Goal: Task Accomplishment & Management: Manage account settings

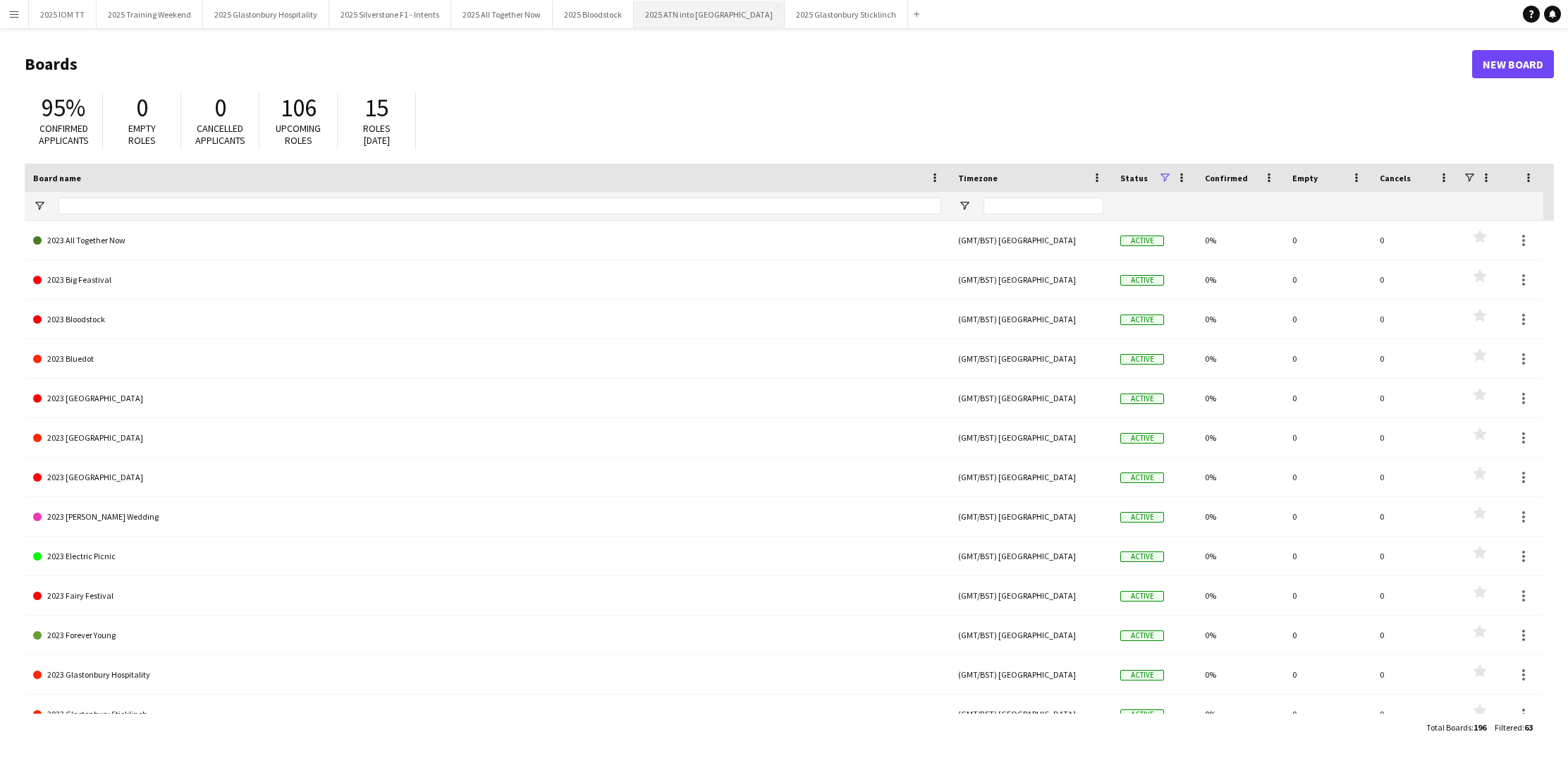
click at [673, 14] on button "2025 ATN into WOH Close" at bounding box center [709, 14] width 151 height 27
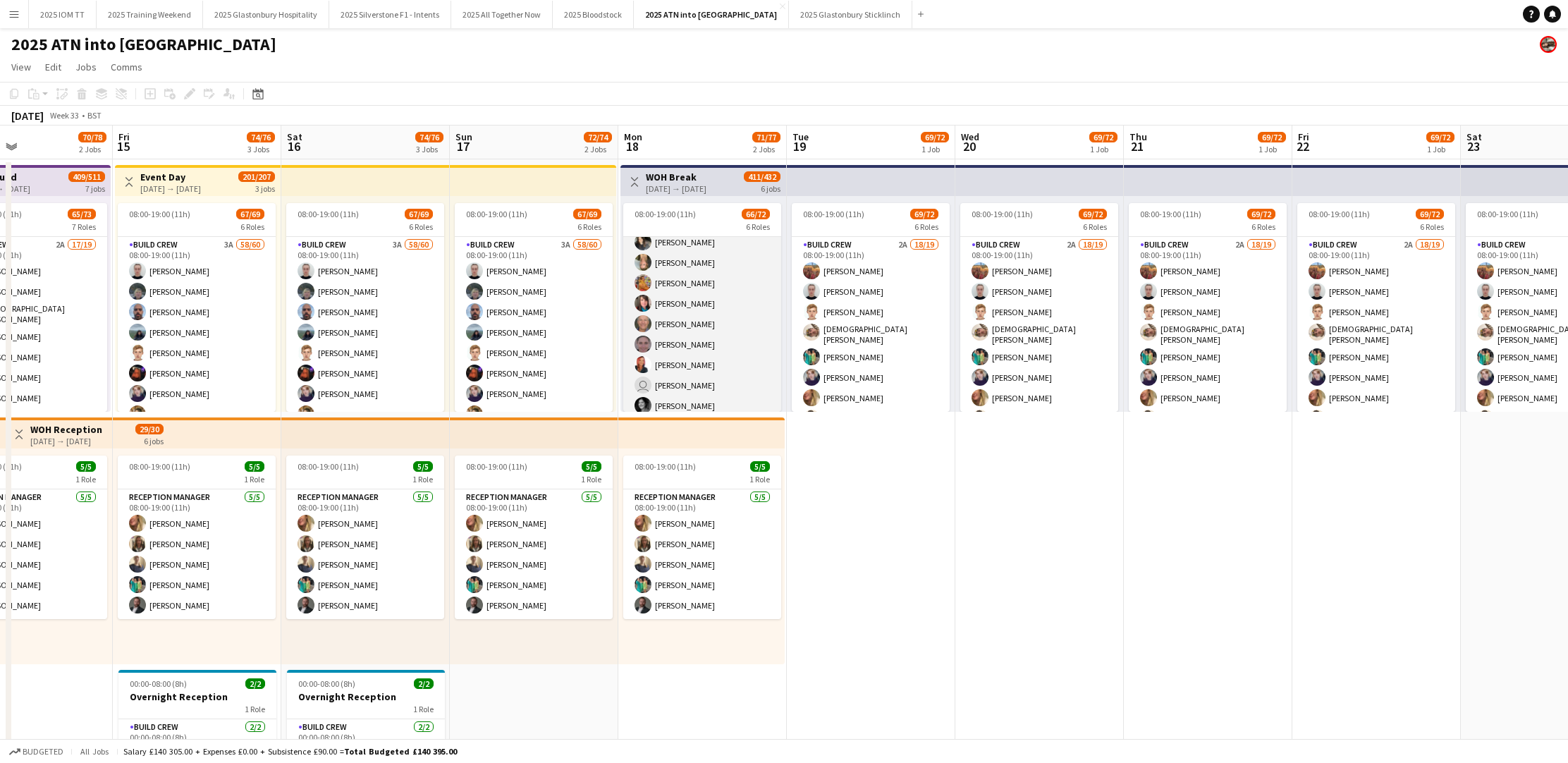
scroll to position [1164, 0]
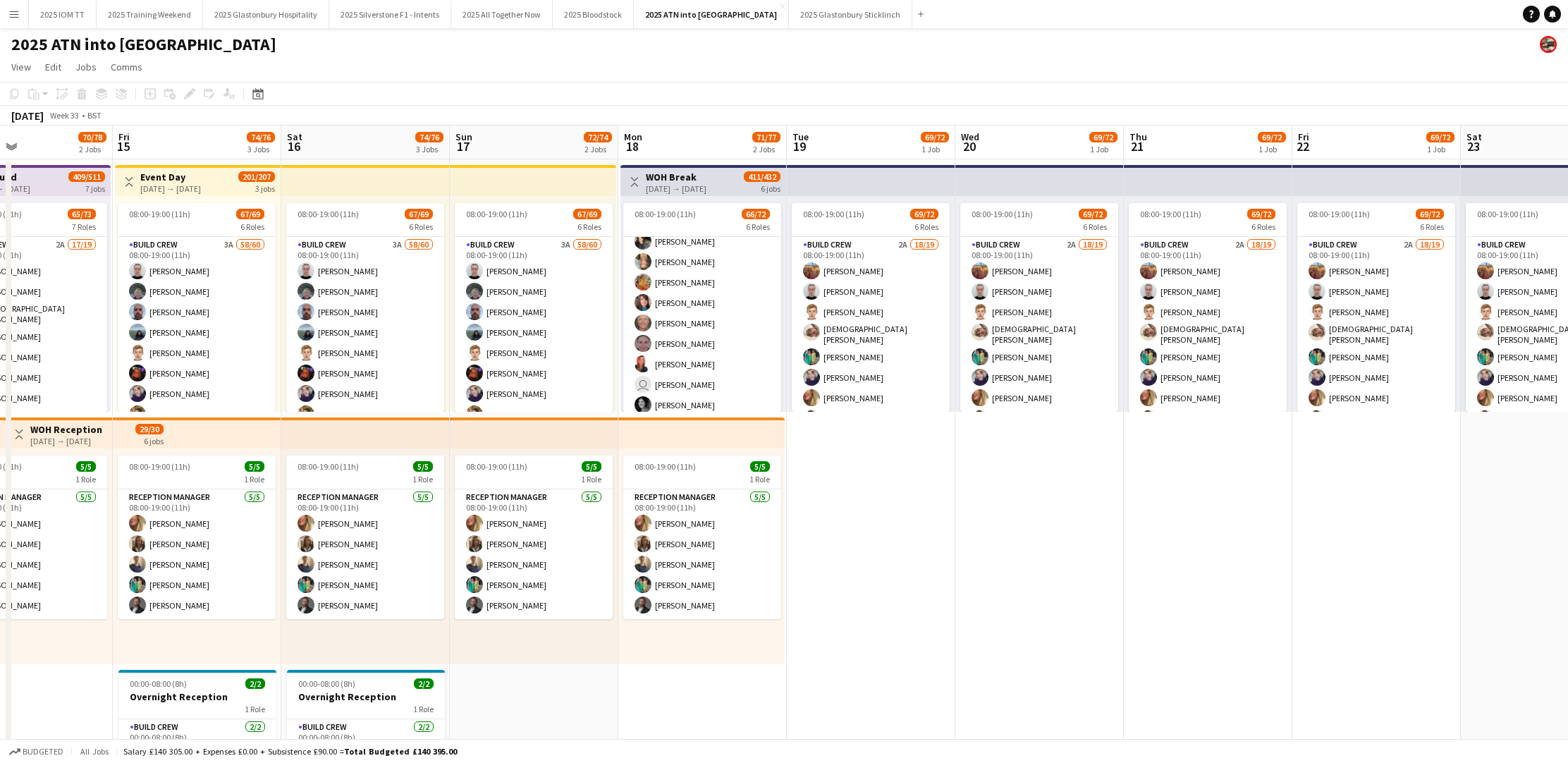
click at [14, 19] on app-icon "Menu" at bounding box center [14, 14] width 11 height 11
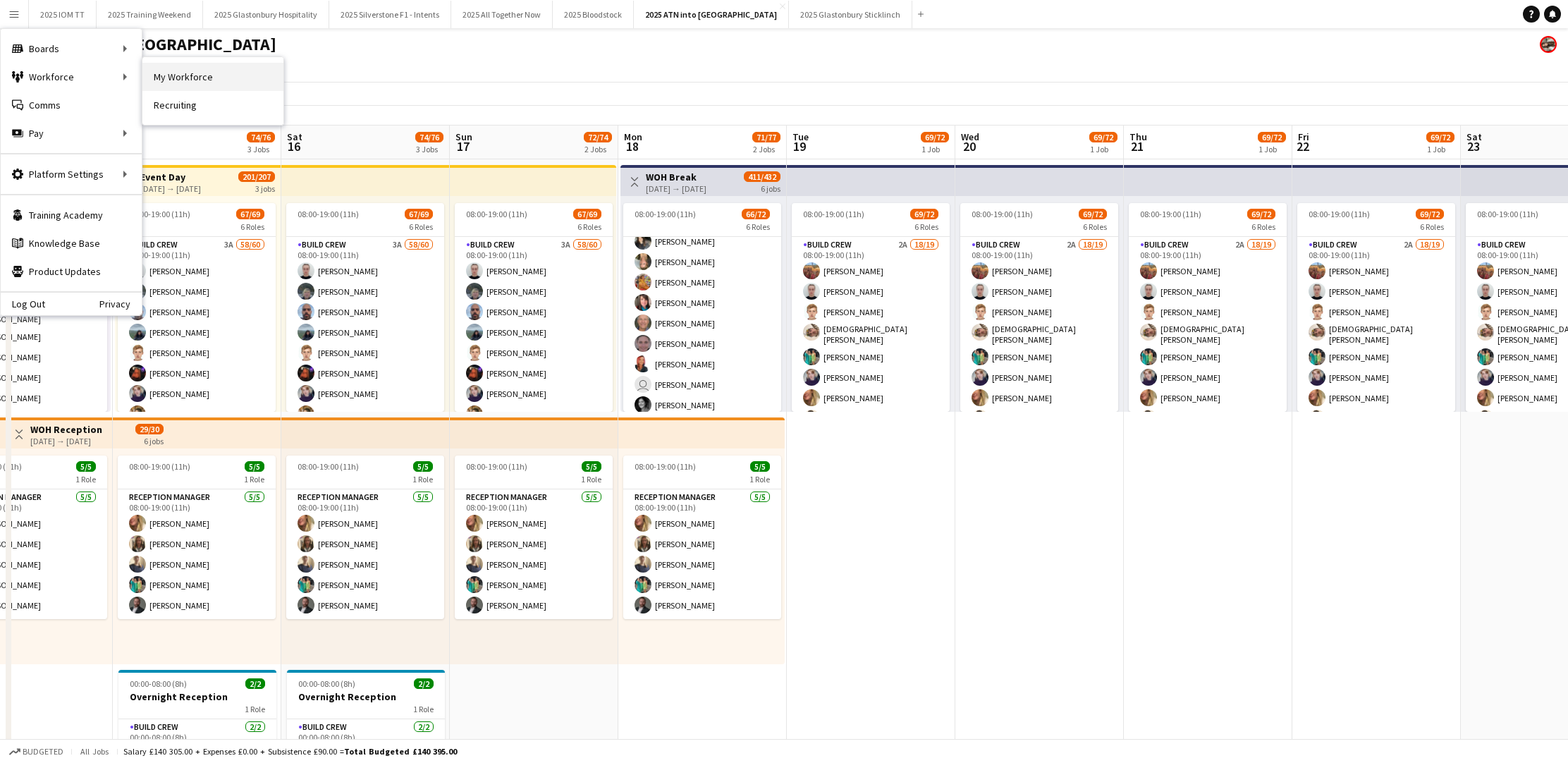
click at [196, 80] on link "My Workforce" at bounding box center [213, 76] width 141 height 28
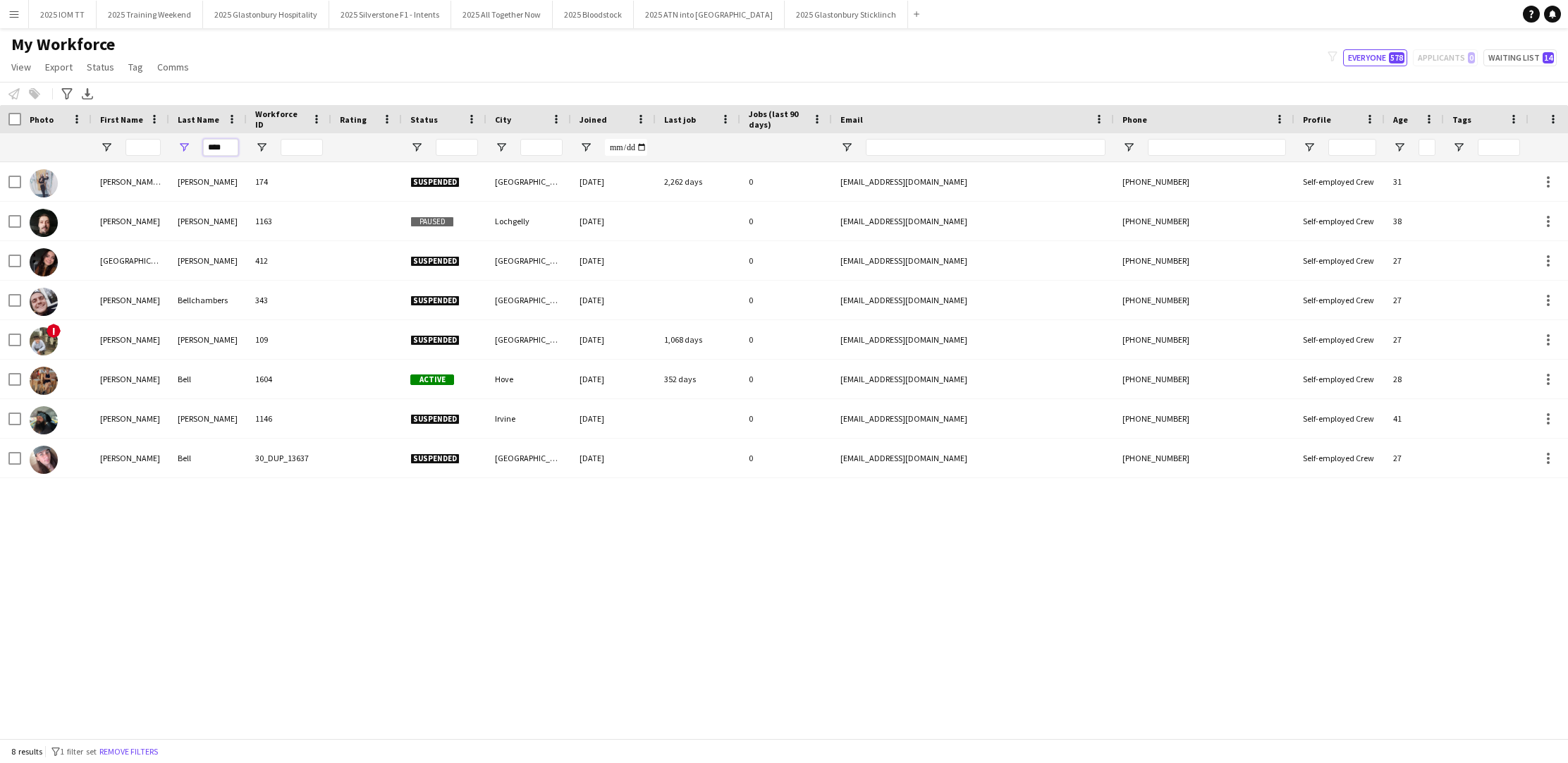
click at [229, 145] on input "****" at bounding box center [221, 147] width 35 height 17
click at [229, 144] on input "****" at bounding box center [221, 147] width 35 height 17
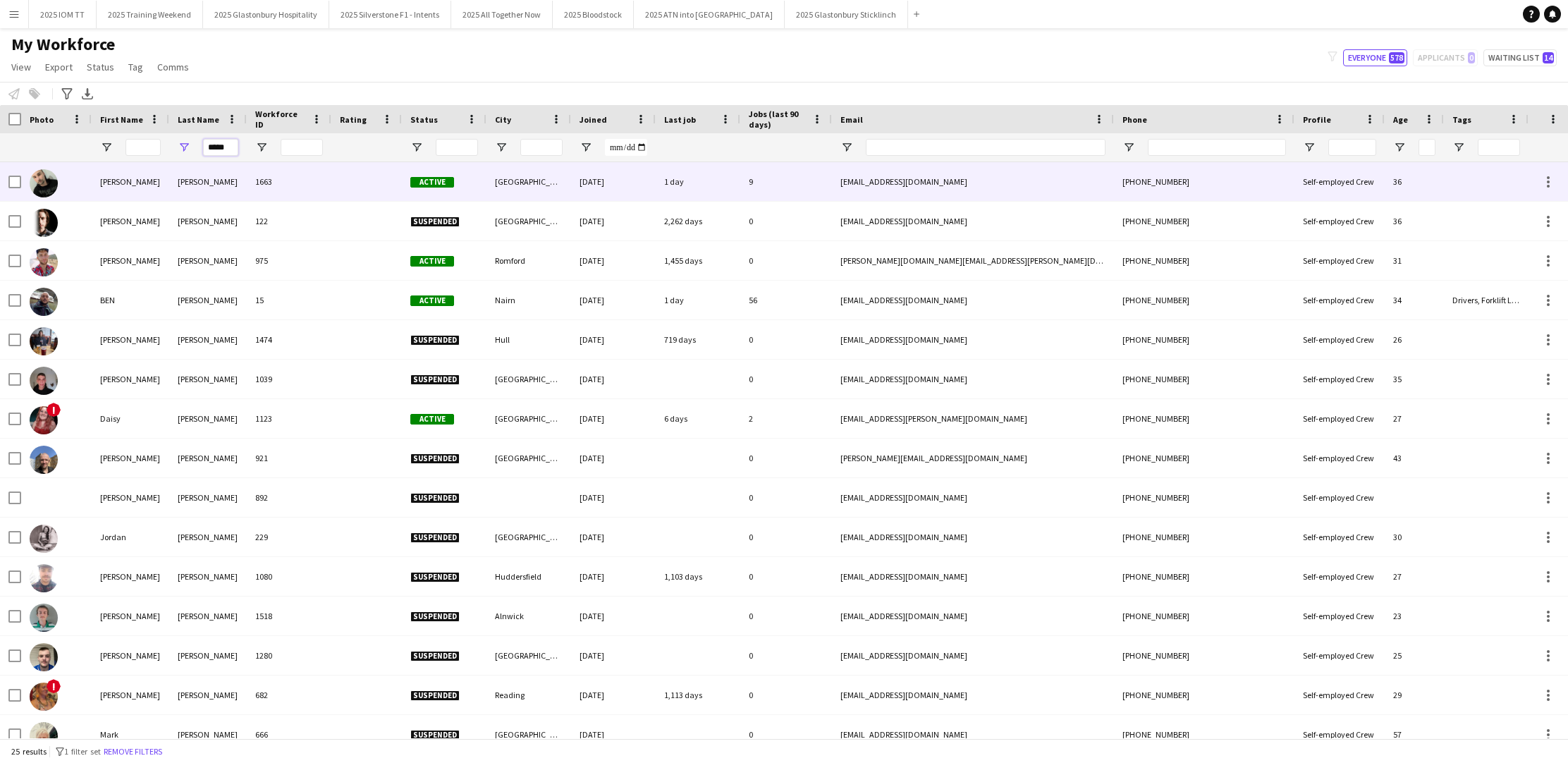
type input "*****"
click at [218, 183] on div "[PERSON_NAME]" at bounding box center [208, 182] width 78 height 39
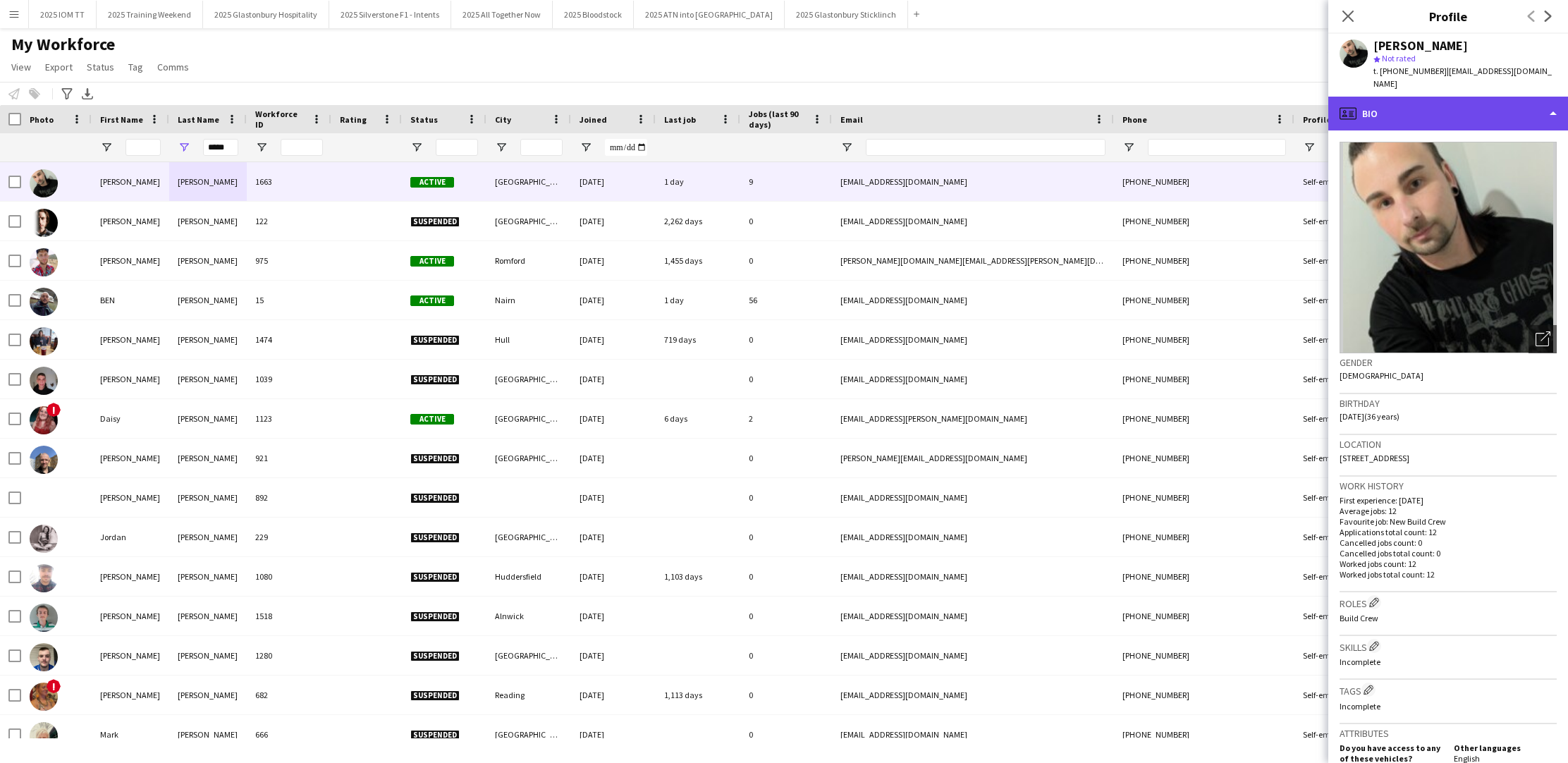
drag, startPoint x: 1438, startPoint y: 110, endPoint x: 1437, endPoint y: 119, distance: 9.1
click at [1438, 110] on div "profile Bio" at bounding box center [1448, 113] width 240 height 34
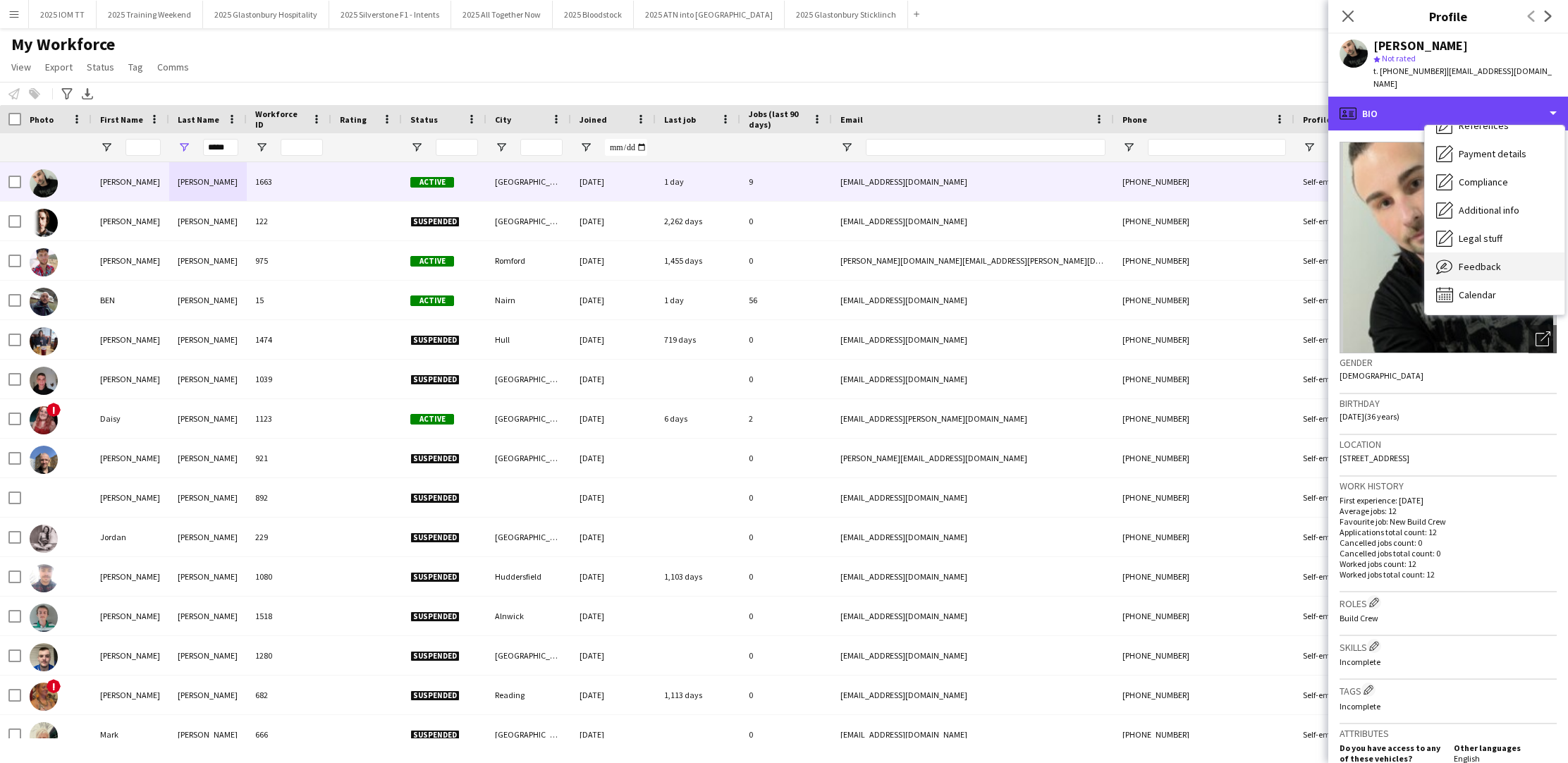
scroll to position [161, 0]
click at [1497, 265] on span "Feedback" at bounding box center [1480, 267] width 43 height 13
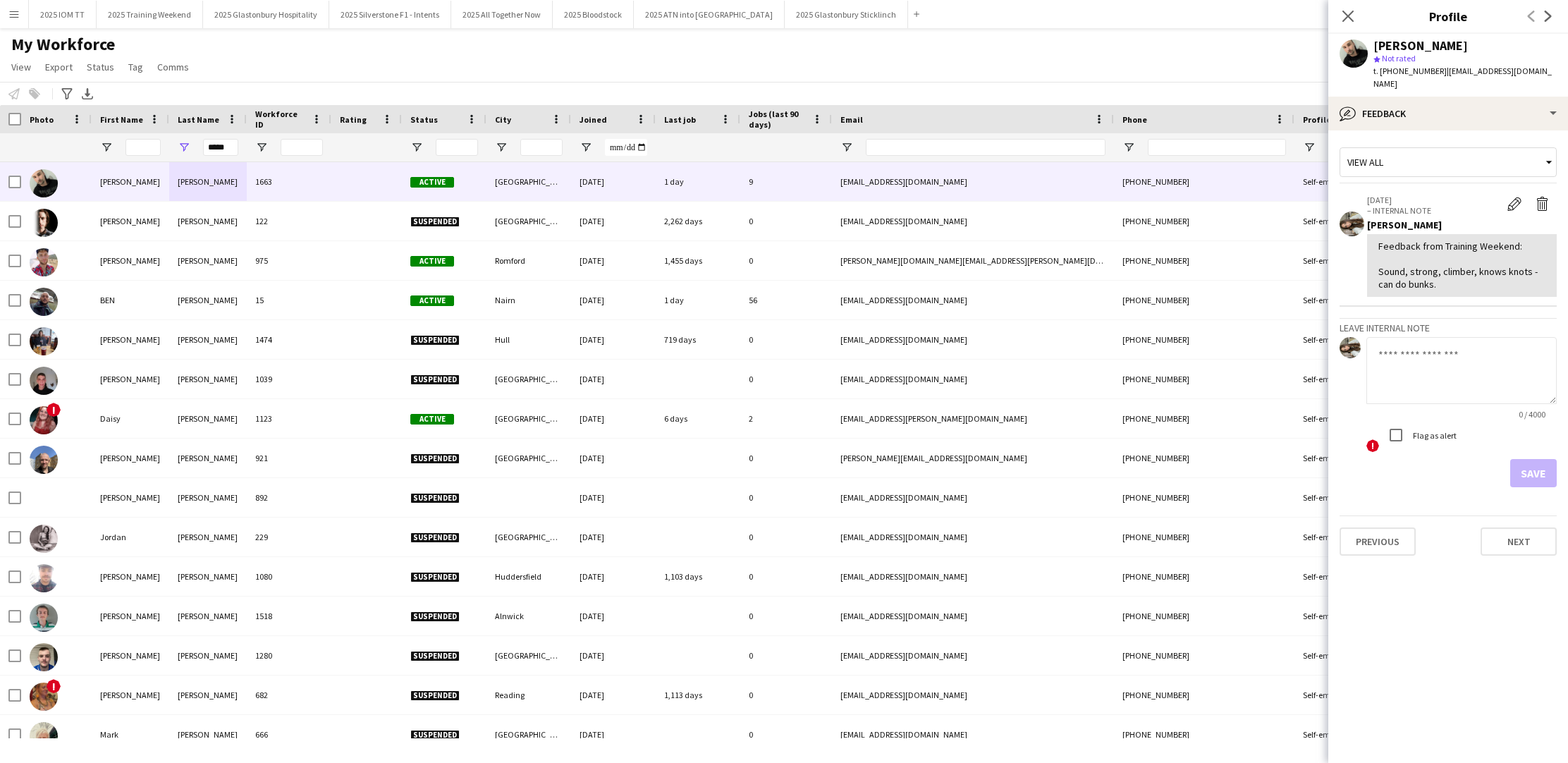
click at [1430, 373] on textarea at bounding box center [1461, 370] width 190 height 67
type textarea "**********"
click at [1536, 475] on button "Save" at bounding box center [1533, 473] width 47 height 28
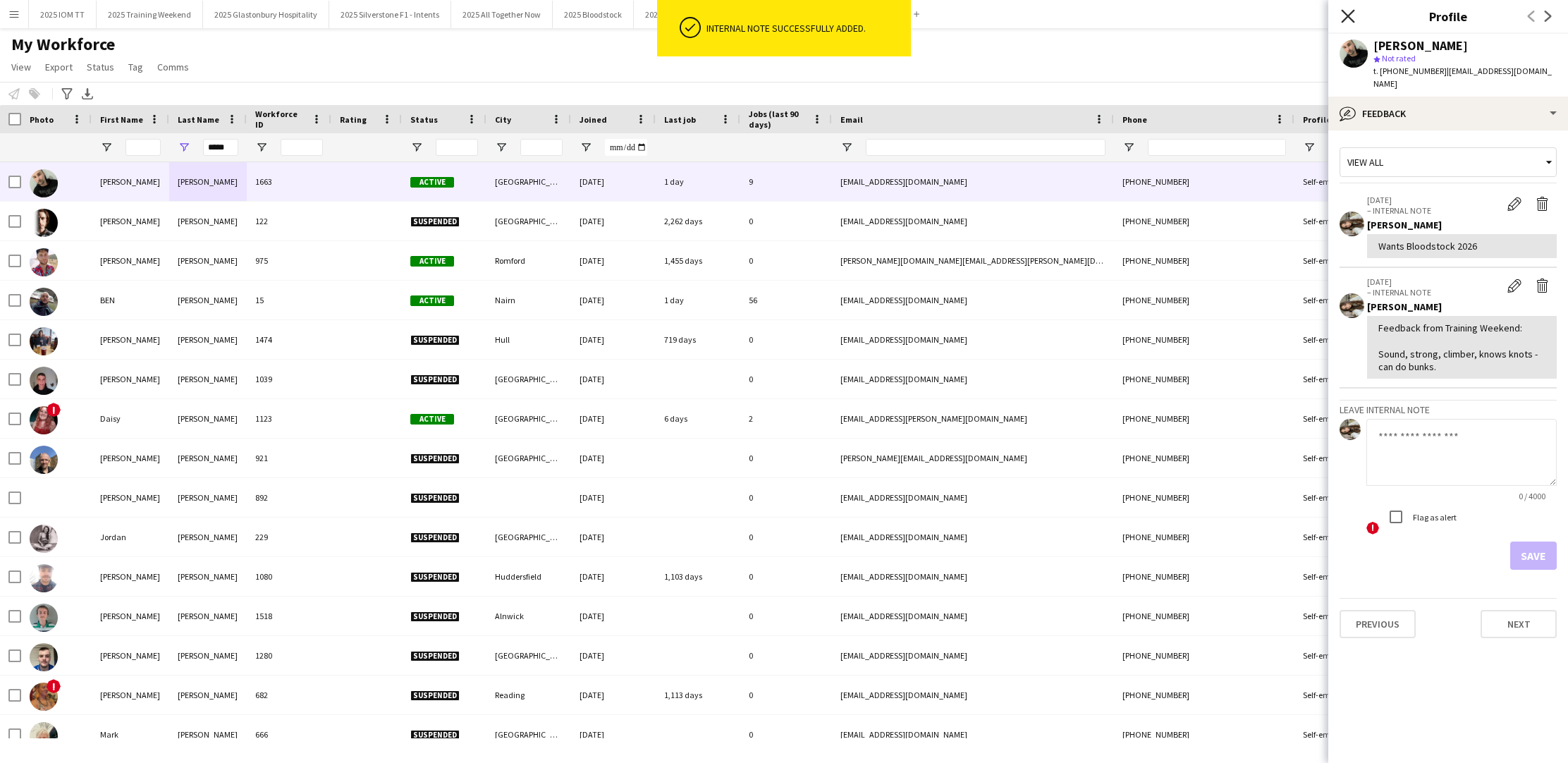
click at [1348, 14] on icon "Close pop-in" at bounding box center [1347, 15] width 14 height 14
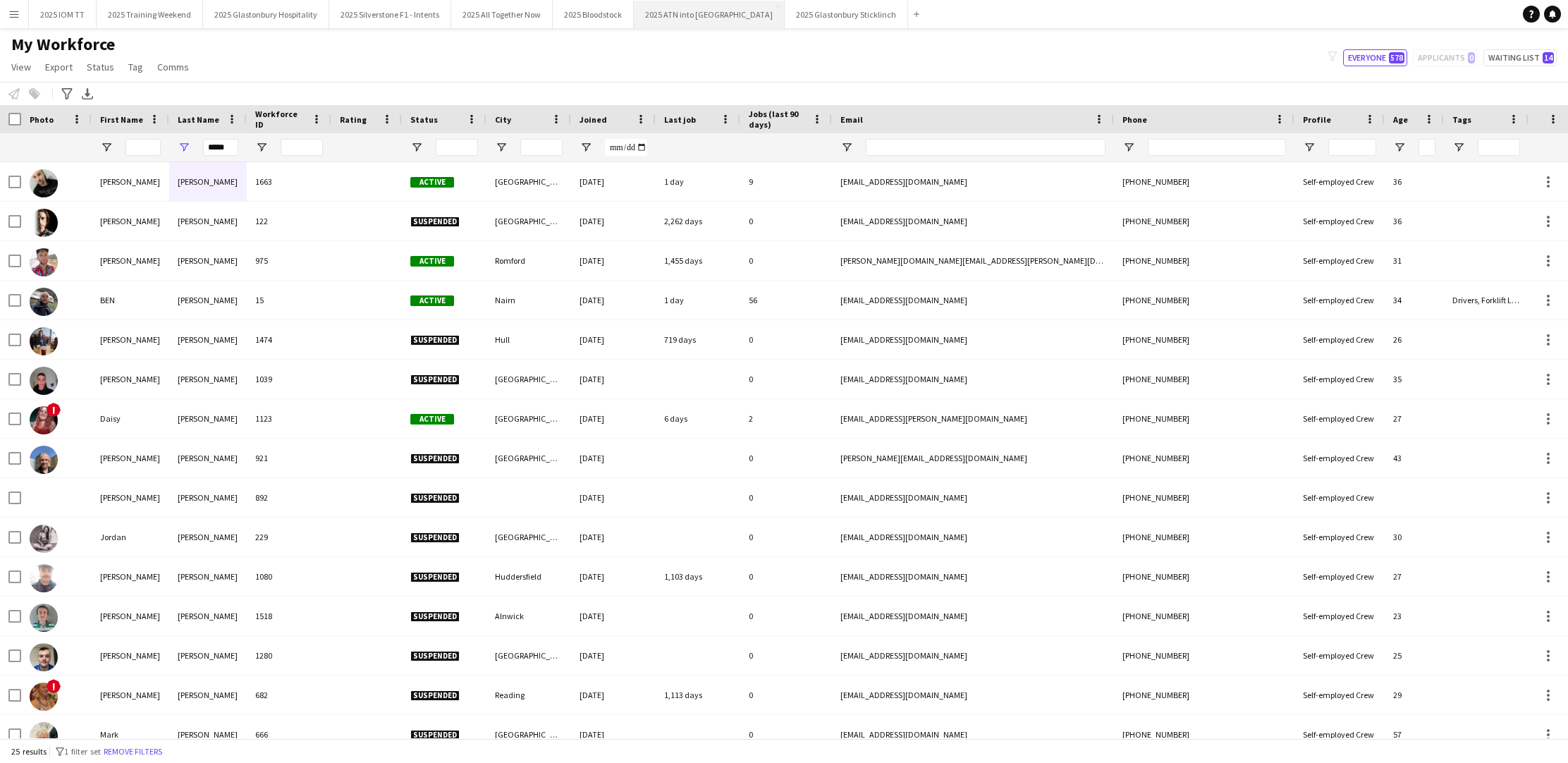
click at [692, 20] on button "2025 ATN into WOH Close" at bounding box center [709, 14] width 151 height 27
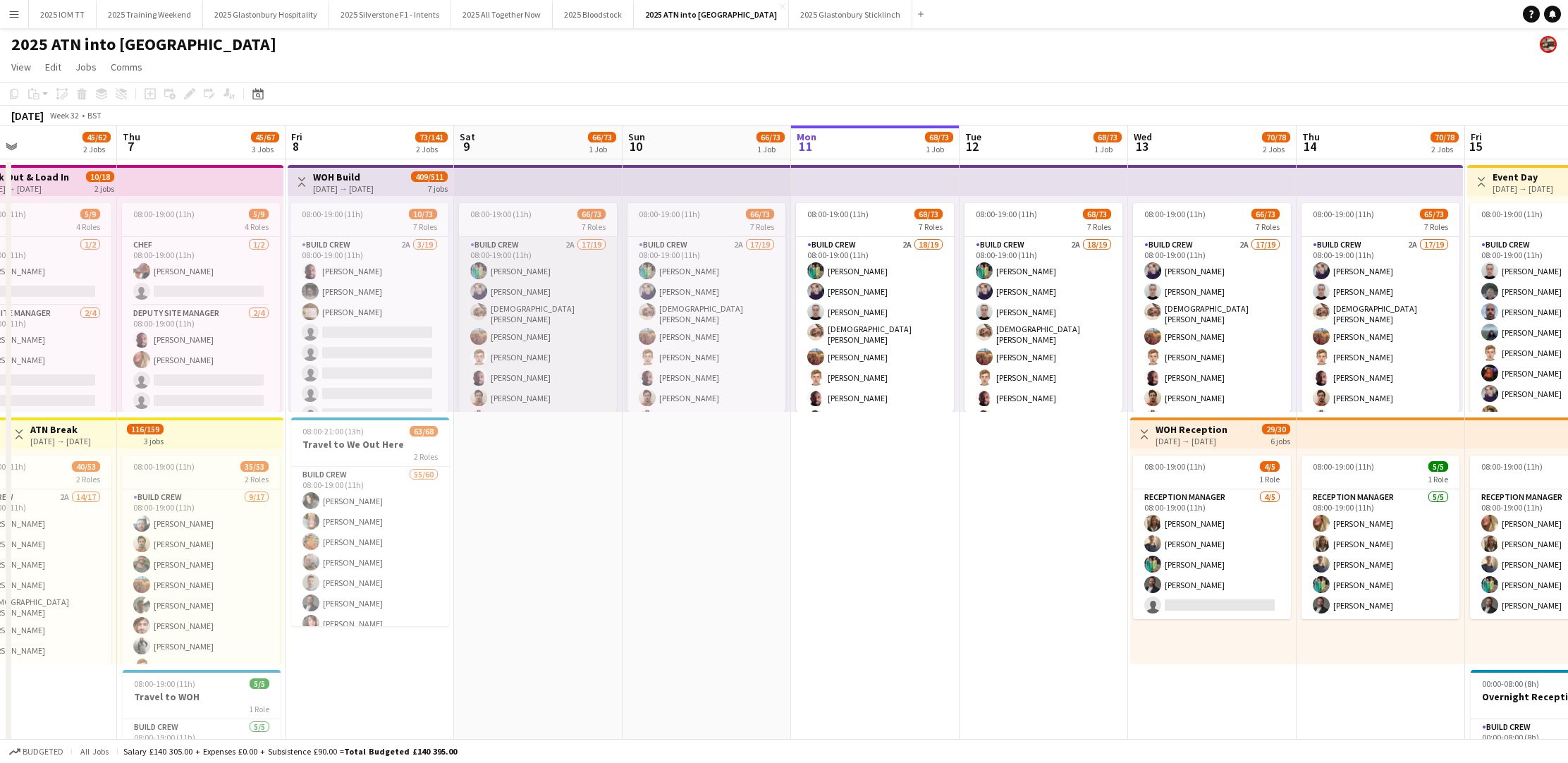
scroll to position [0, 389]
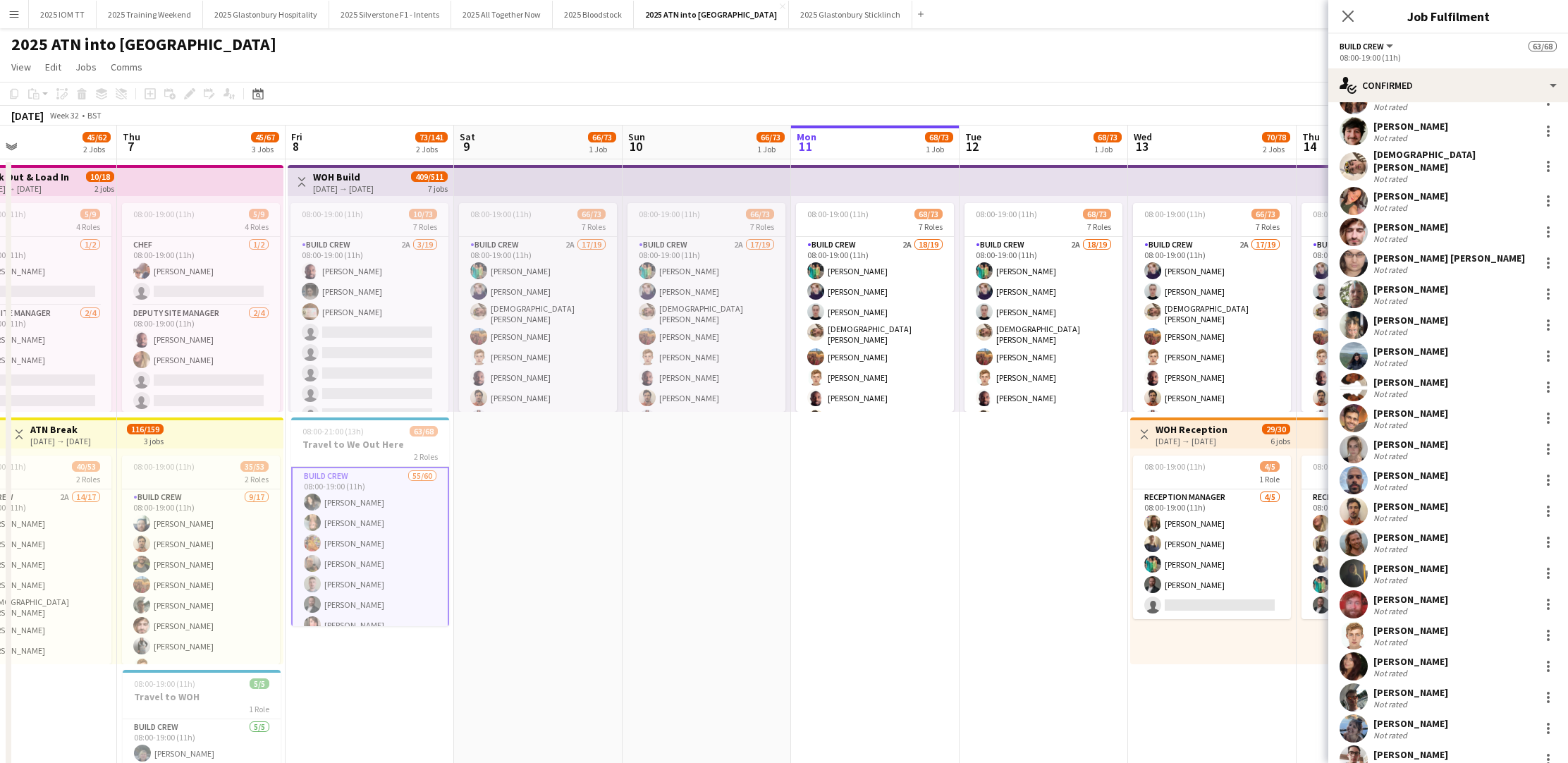
scroll to position [883, 0]
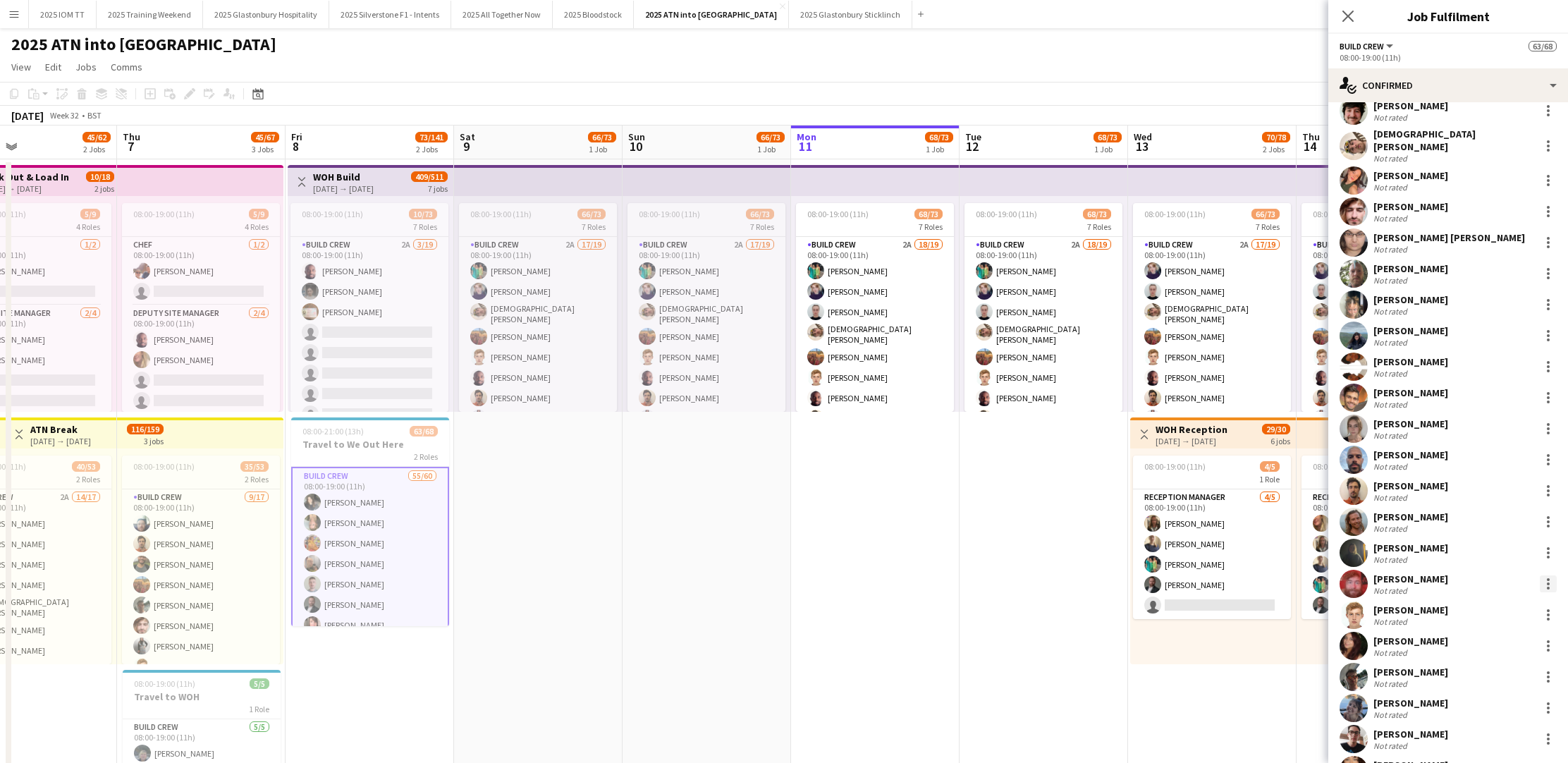
click at [1548, 578] on div at bounding box center [1548, 584] width 17 height 17
click at [1486, 484] on span "Remove" at bounding box center [1479, 482] width 43 height 12
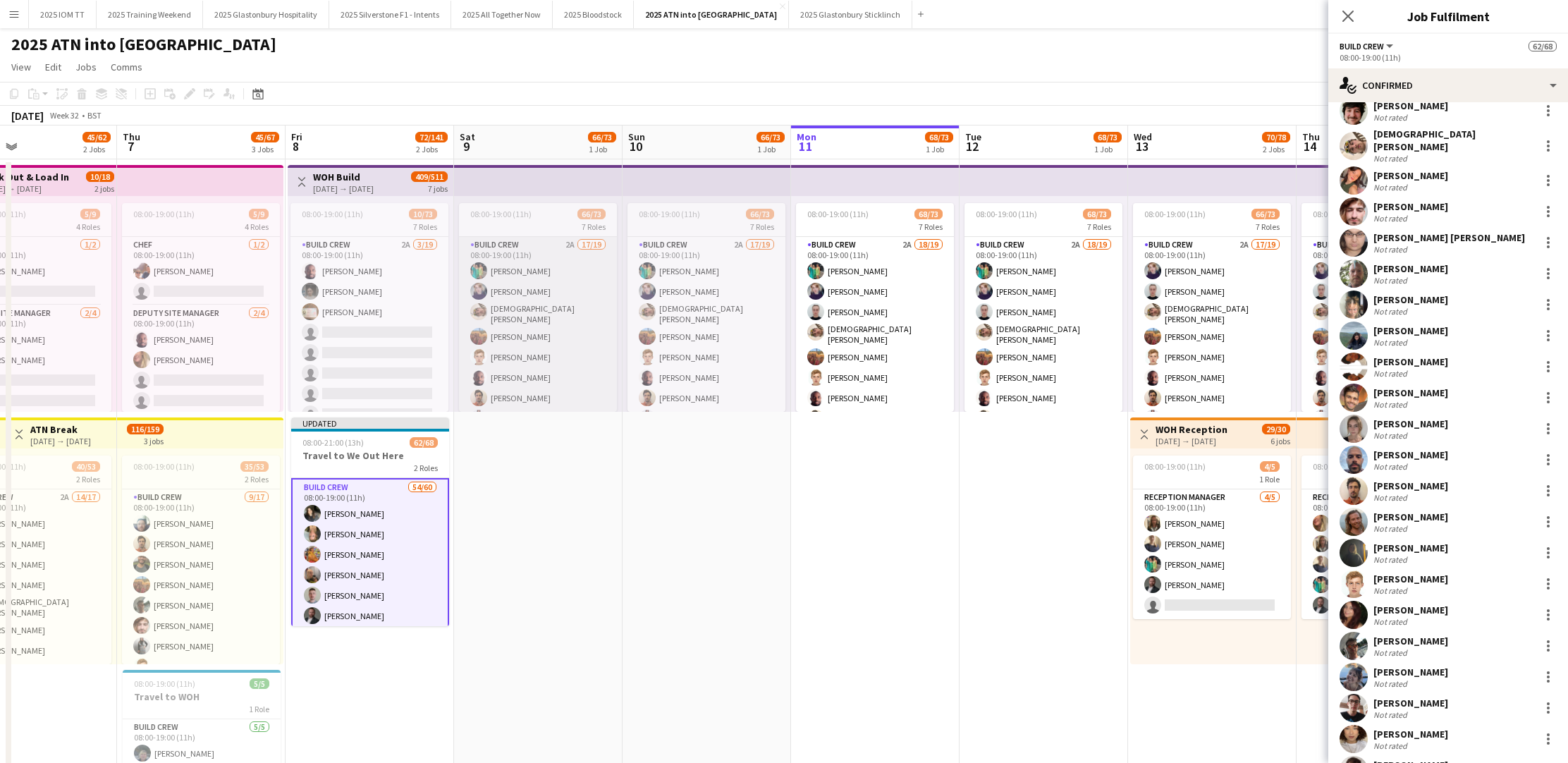
click at [543, 310] on app-card-role "Build Crew 2A 17/19 08:00-19:00 (11h) [PERSON_NAME] [PERSON_NAME] [PERSON_NAME]…" at bounding box center [538, 449] width 158 height 425
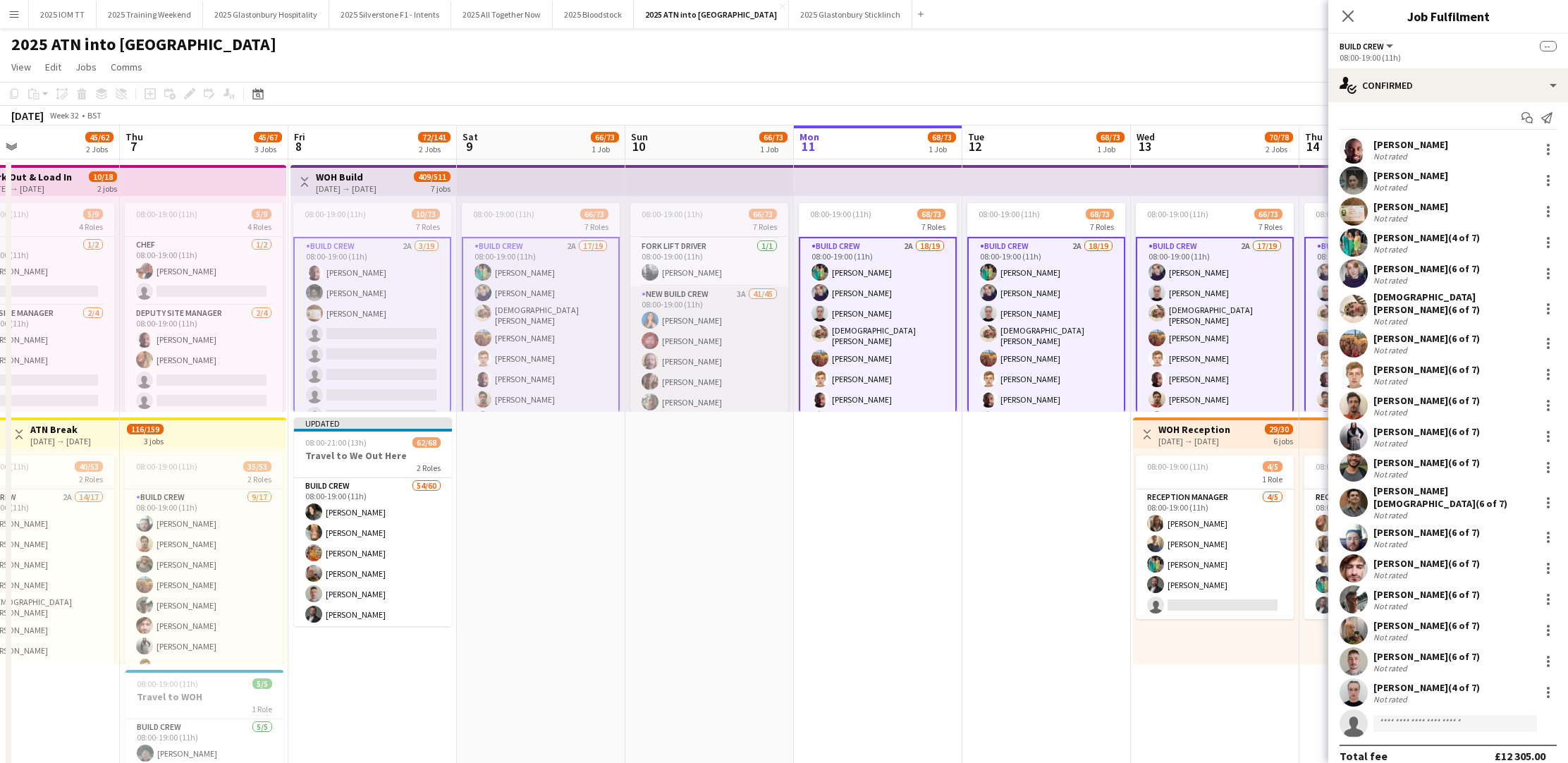
scroll to position [589, 0]
click at [691, 342] on app-card-role "New Build Crew 3A 41/45 08:00-19:00 (11h) [PERSON_NAME] [PERSON_NAME] [PERSON_N…" at bounding box center [709, 757] width 158 height 953
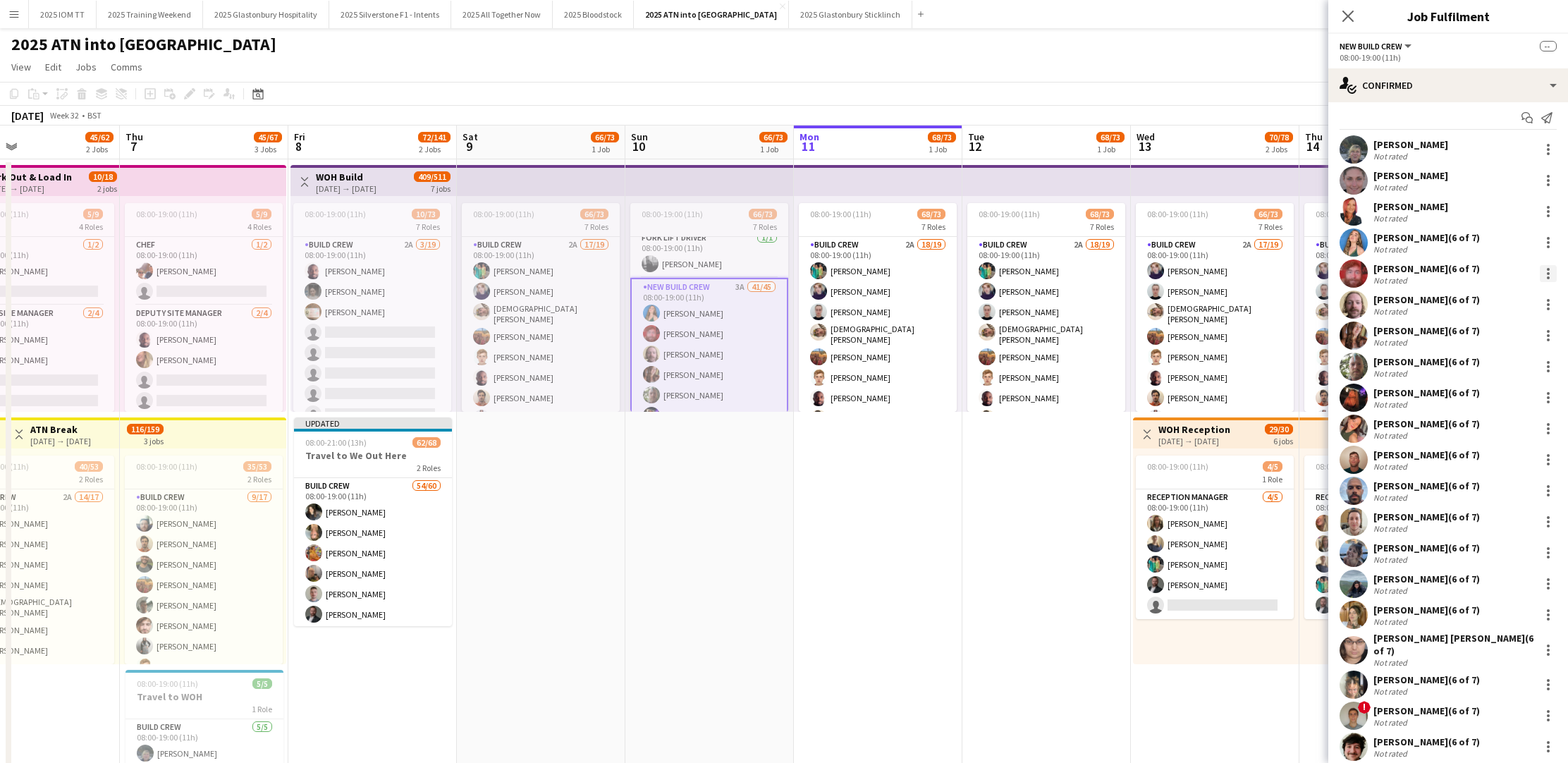
click at [1550, 269] on div at bounding box center [1548, 273] width 17 height 17
click at [1521, 395] on span "Remove" at bounding box center [1501, 402] width 88 height 13
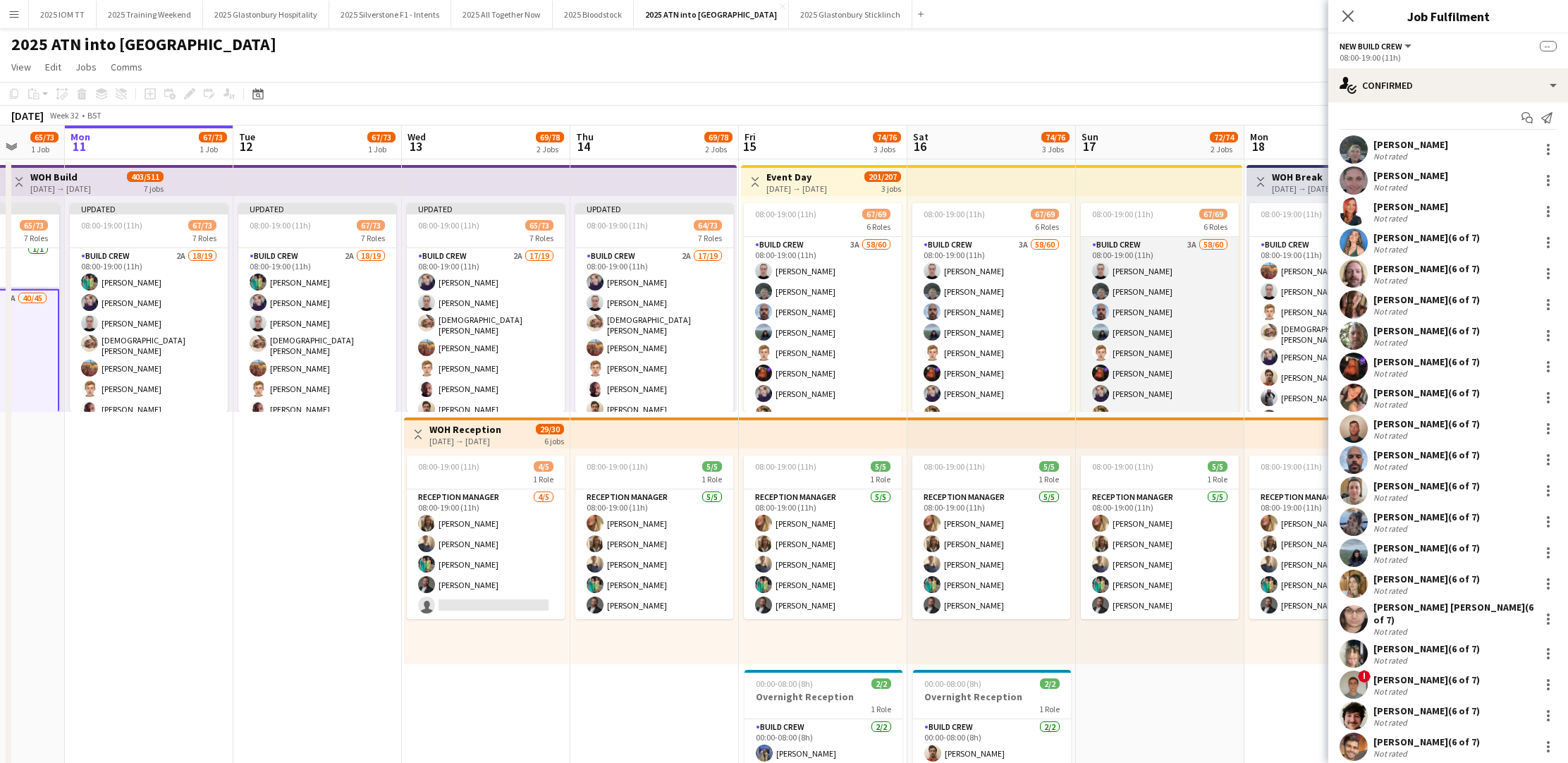
scroll to position [0, 469]
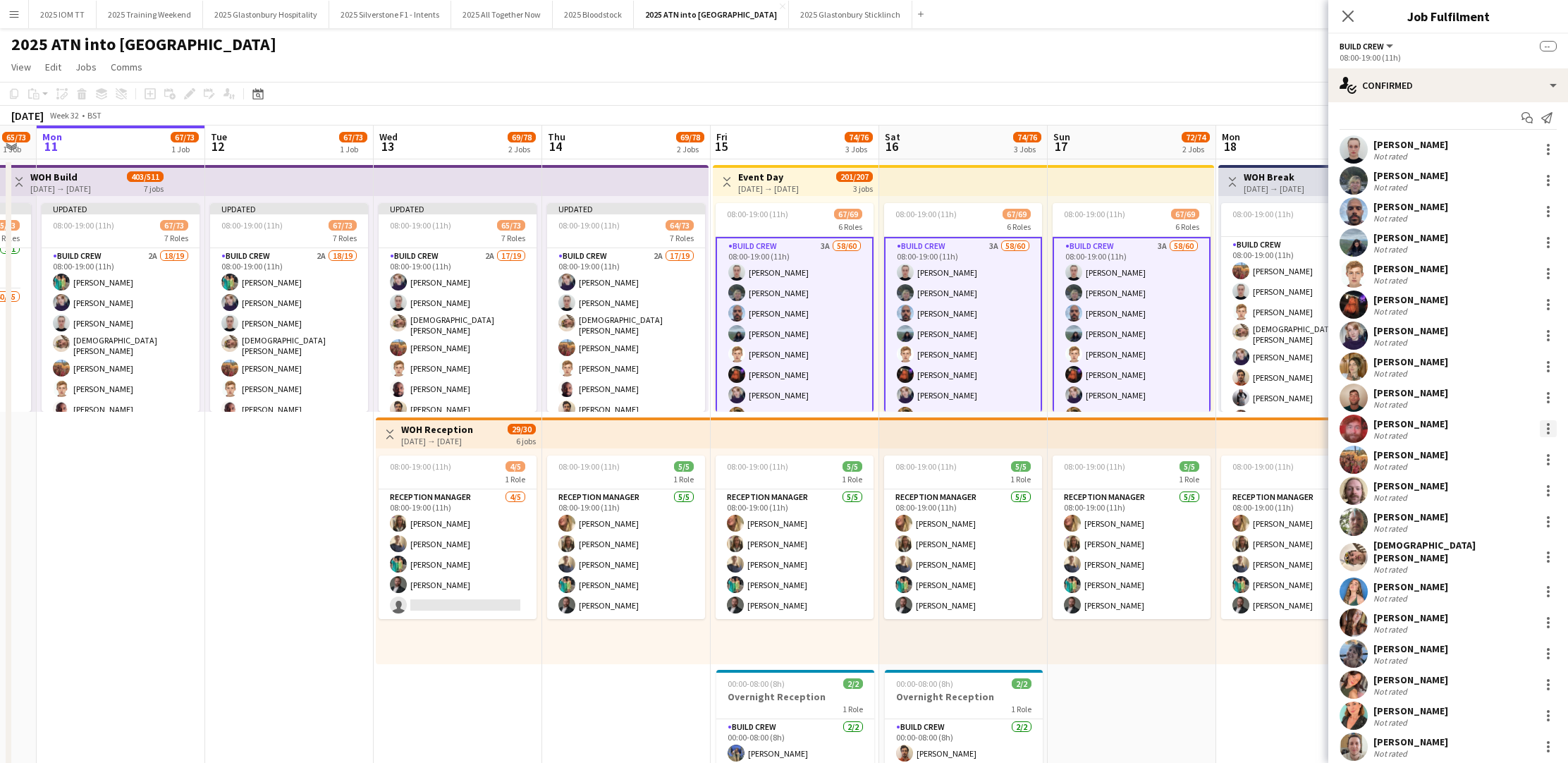
click at [1555, 427] on div at bounding box center [1548, 428] width 17 height 17
drag, startPoint x: 1524, startPoint y: 557, endPoint x: 1432, endPoint y: 524, distance: 97.7
click at [1517, 554] on span "Remove" at bounding box center [1501, 557] width 88 height 13
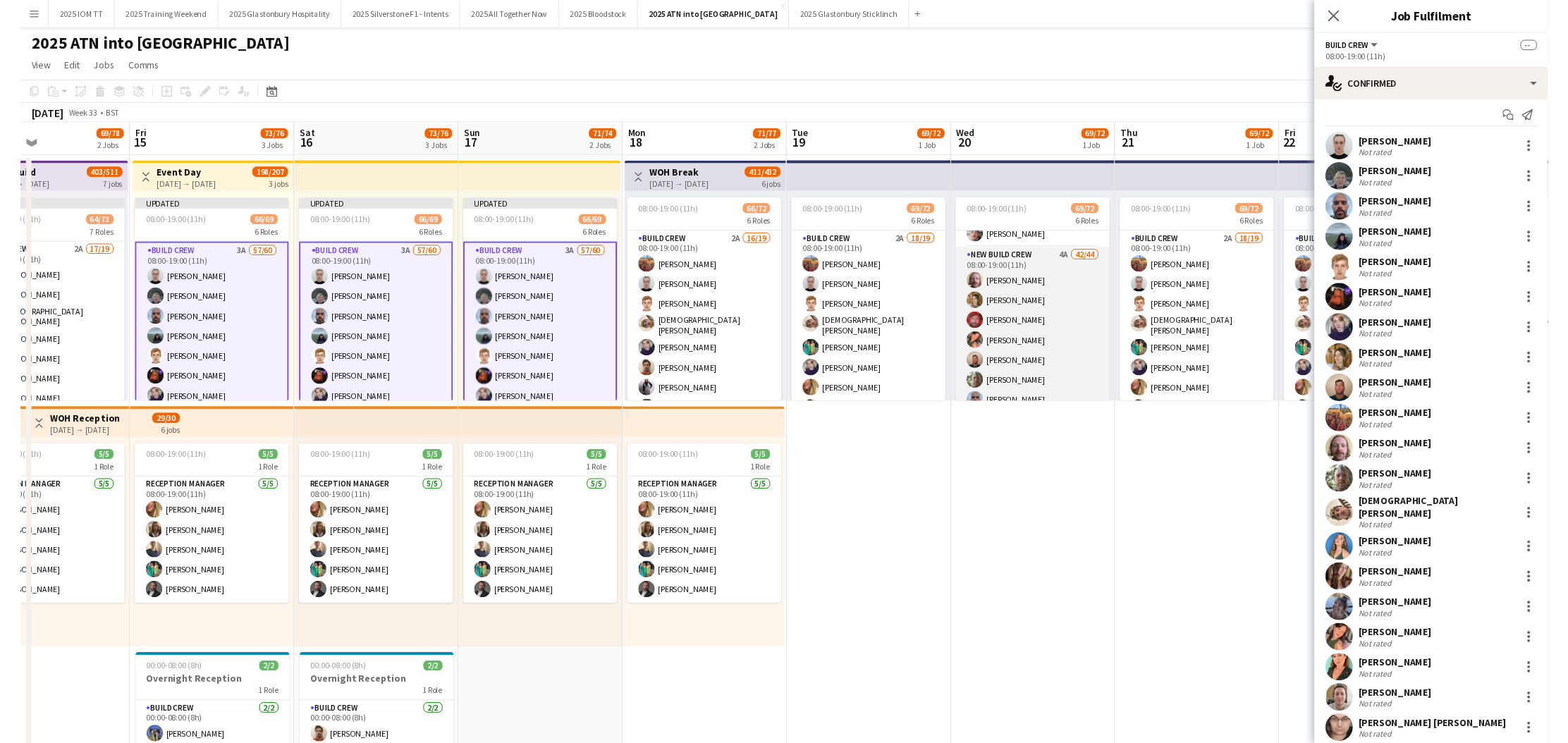
scroll to position [585, 0]
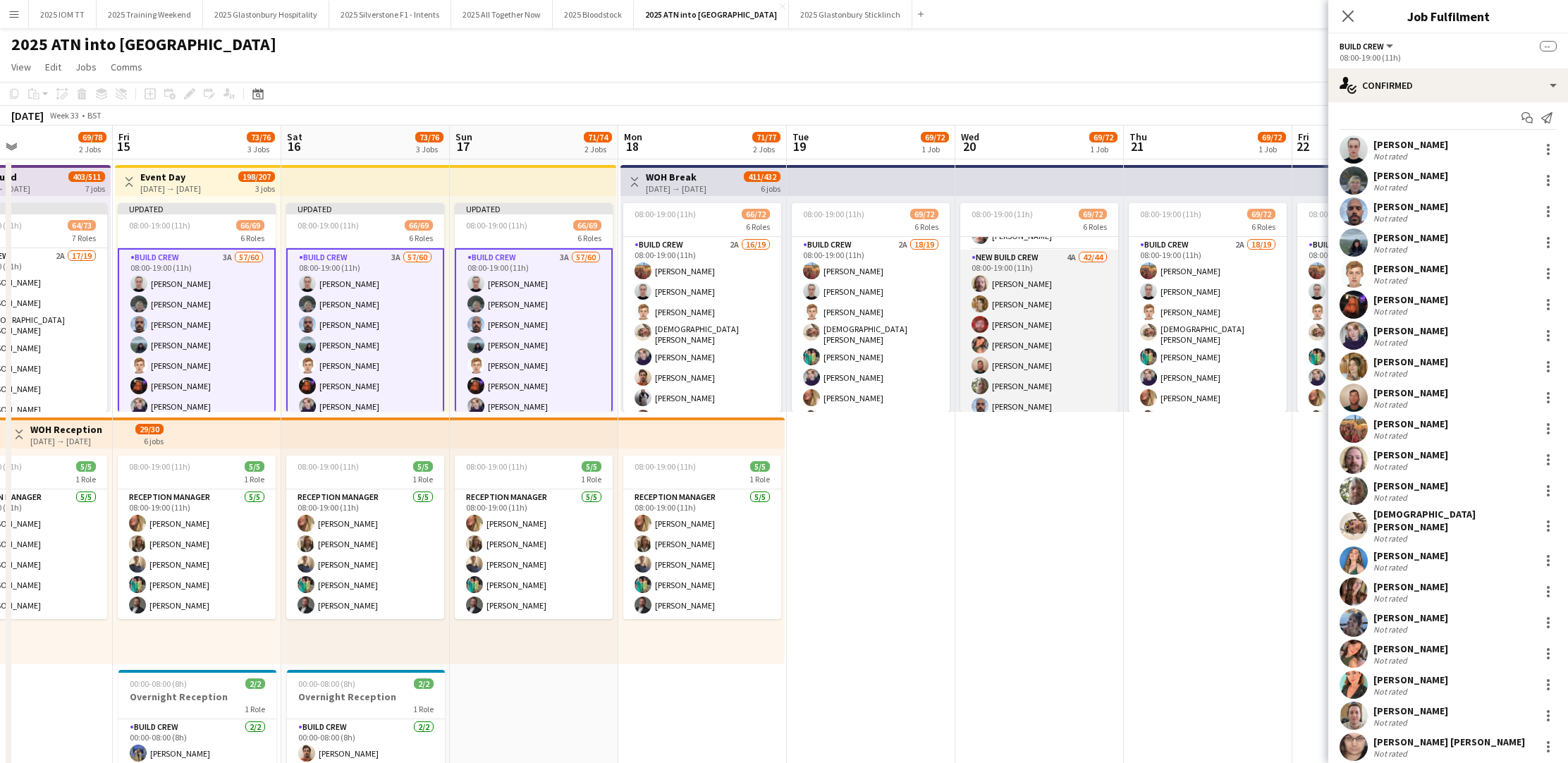
click at [1017, 320] on app-card-role "New Build Crew 4A 42/44 08:00-19:00 (11h) [PERSON_NAME] [PERSON_NAME] [PERSON_N…" at bounding box center [1039, 716] width 158 height 932
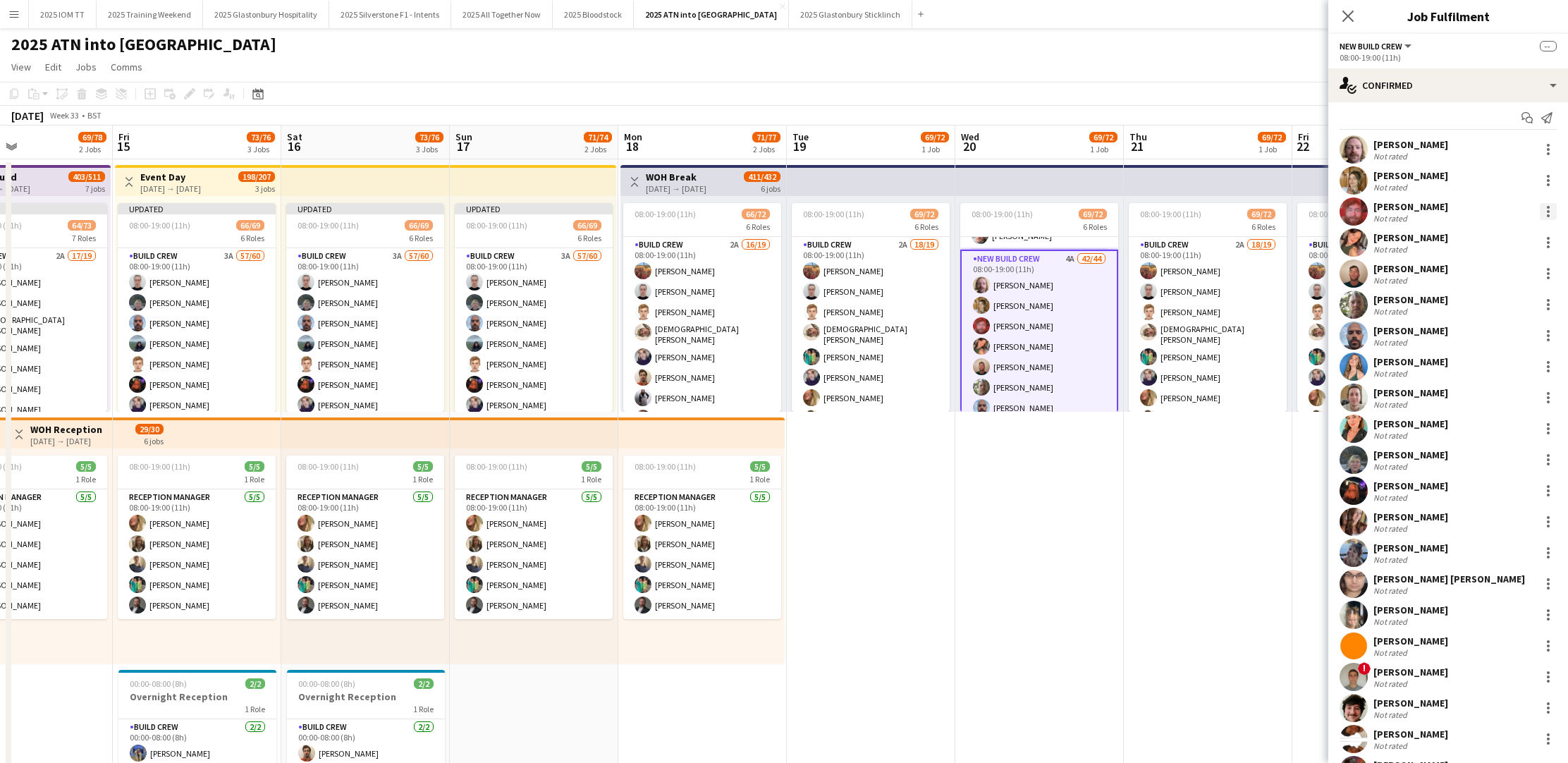
click at [1546, 209] on div at bounding box center [1548, 211] width 17 height 17
drag, startPoint x: 1532, startPoint y: 336, endPoint x: 1521, endPoint y: 338, distance: 11.2
click at [1531, 336] on span "Remove" at bounding box center [1501, 339] width 88 height 13
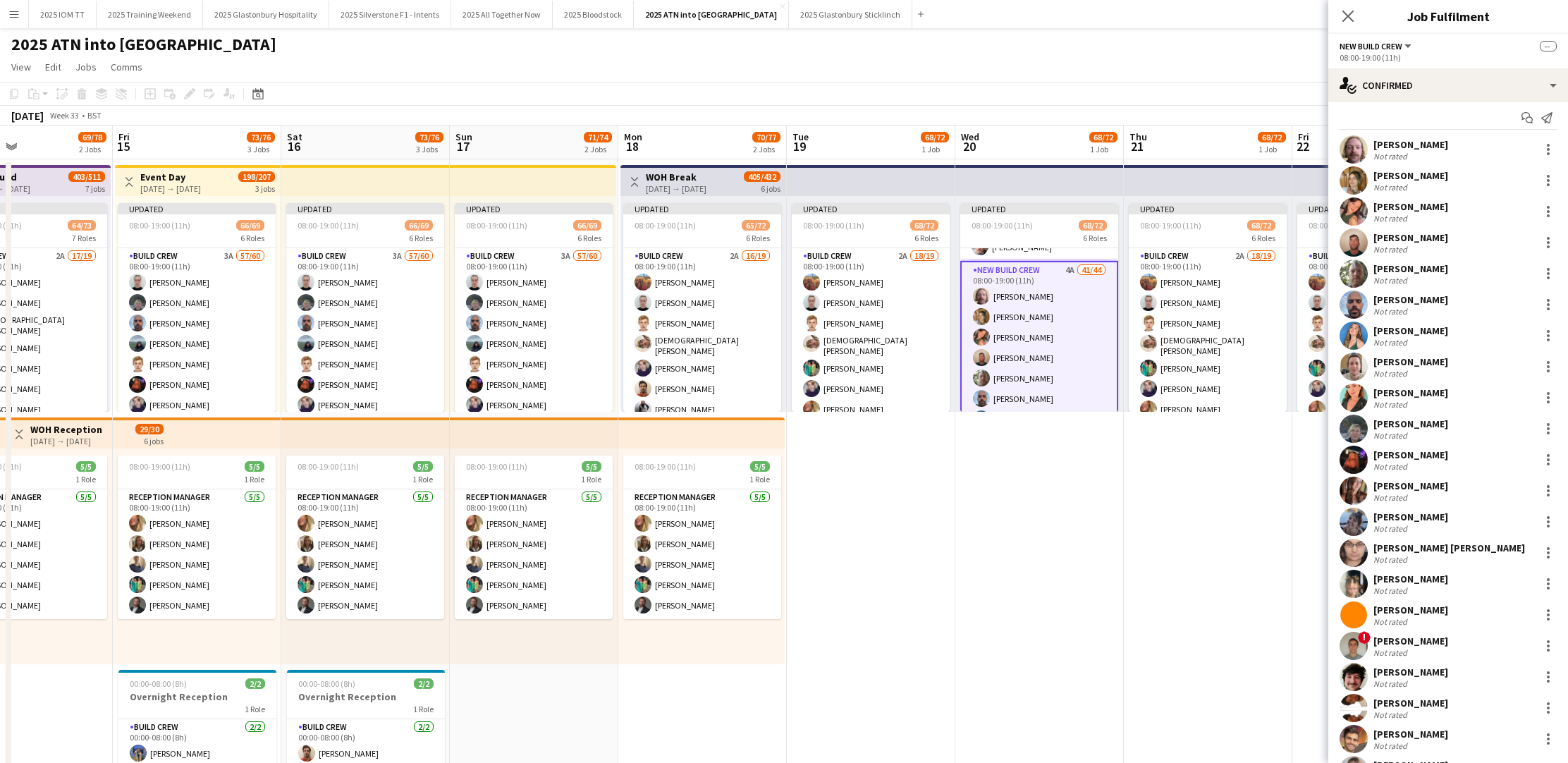
click at [1224, 464] on app-date-cell "Updated 08:00-19:00 (11h) 68/72 6 Roles Build Crew 2A 18/19 08:00-19:00 (11h) […" at bounding box center [1208, 519] width 169 height 720
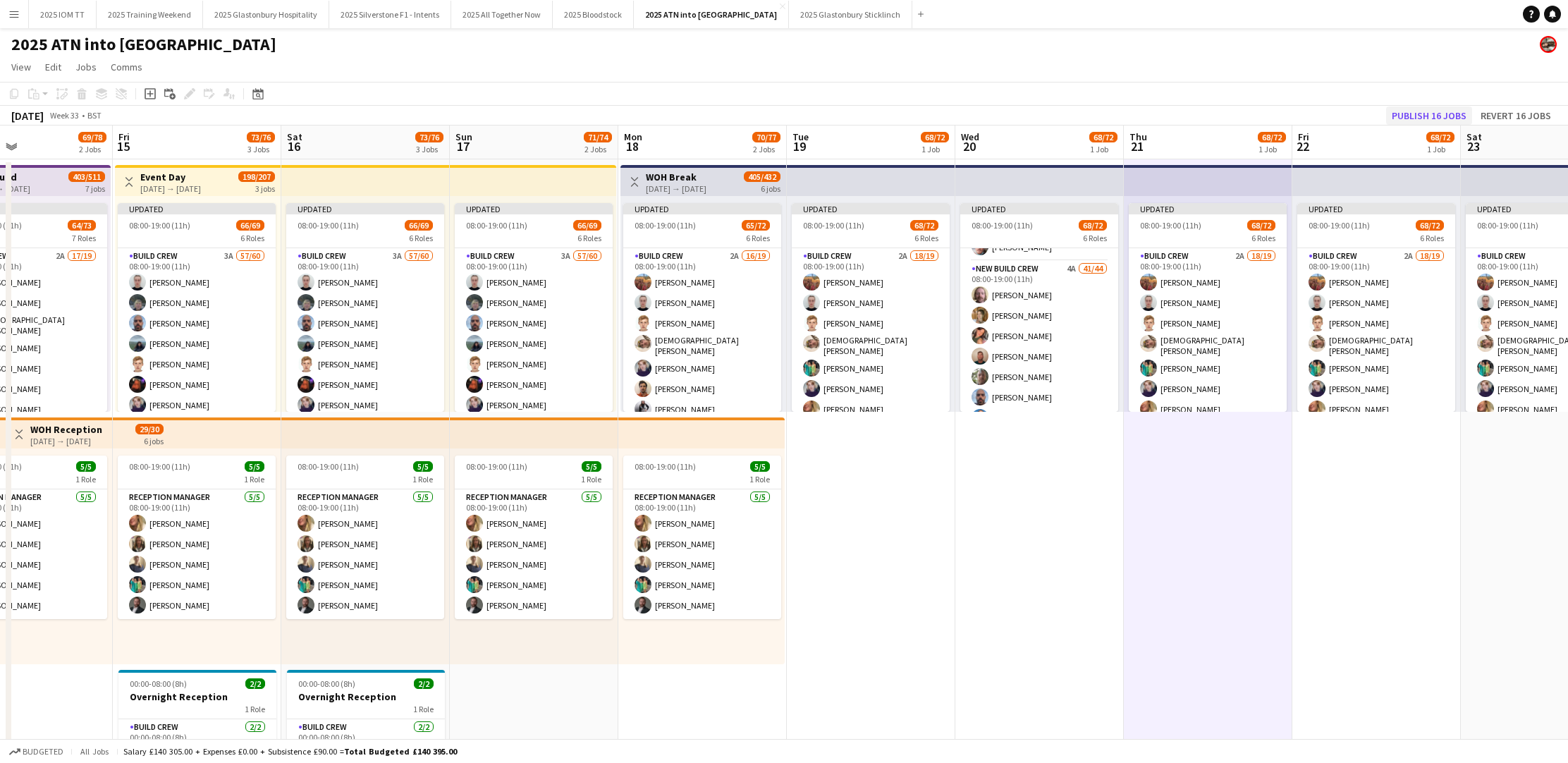
click at [1403, 116] on button "Publish 16 jobs" at bounding box center [1428, 116] width 86 height 18
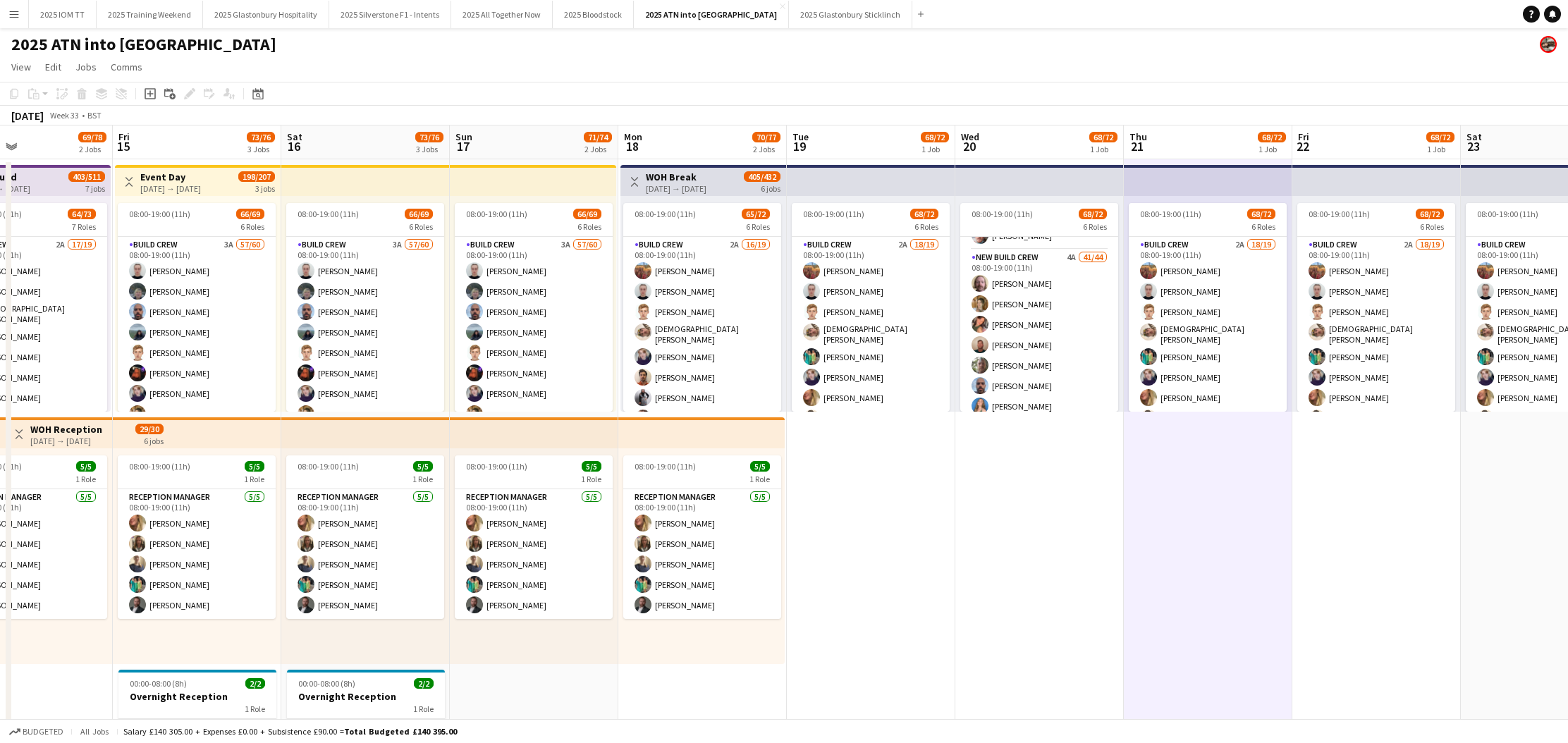
click at [14, 17] on app-icon "Menu" at bounding box center [14, 14] width 11 height 11
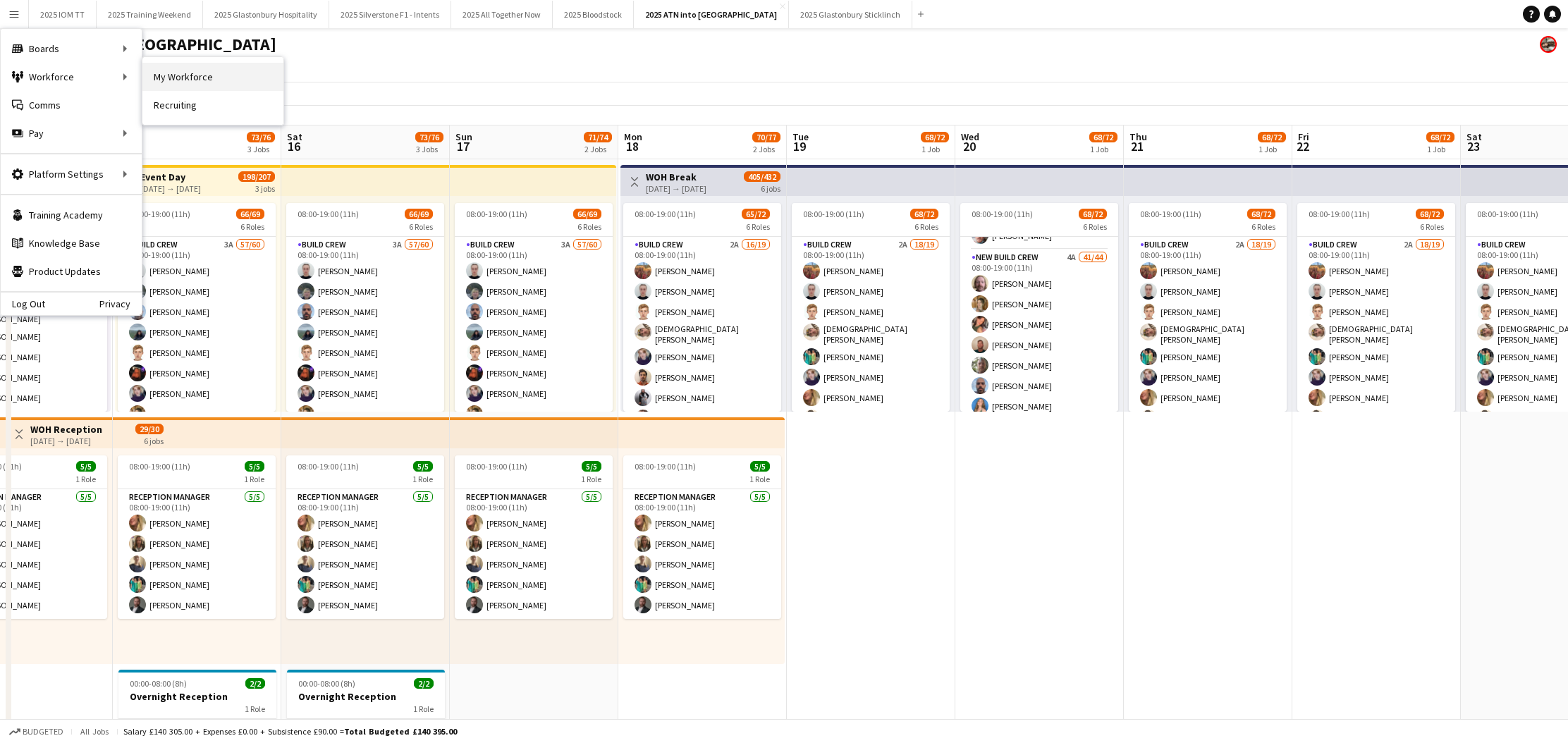
click at [175, 82] on link "My Workforce" at bounding box center [213, 76] width 141 height 28
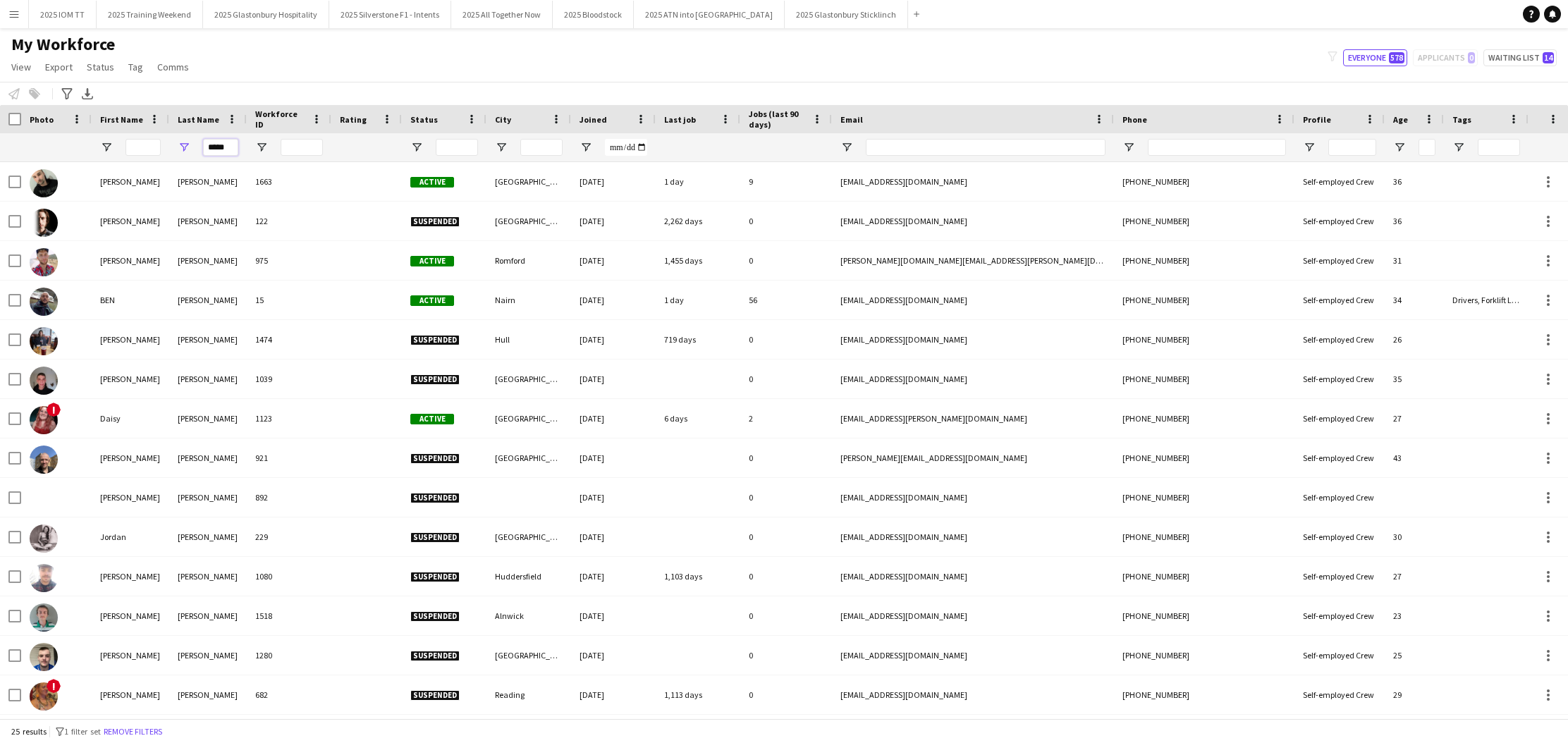
click at [229, 152] on input "*****" at bounding box center [221, 147] width 35 height 17
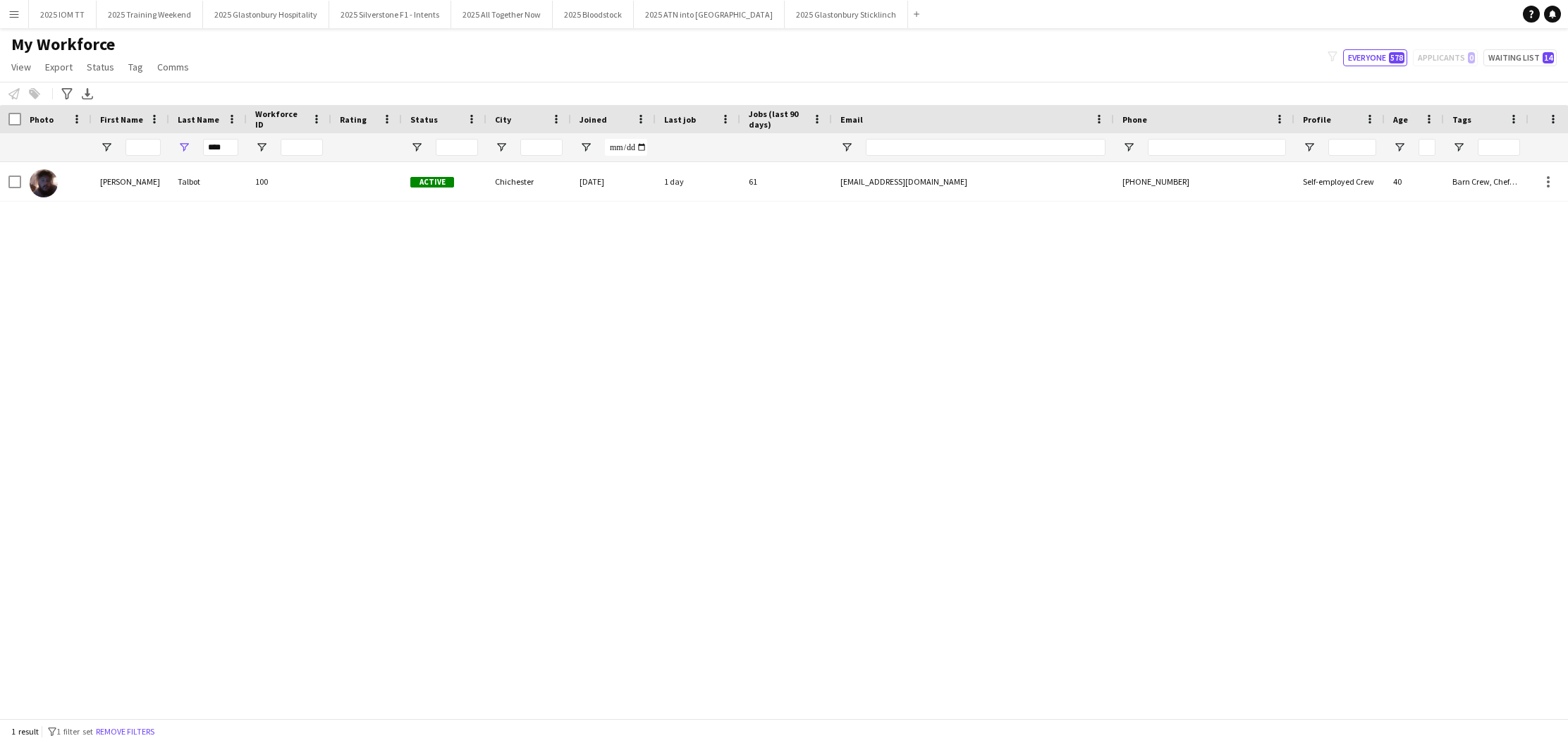
drag, startPoint x: 237, startPoint y: 171, endPoint x: 238, endPoint y: 188, distance: 17.0
click at [238, 188] on div "Talbot" at bounding box center [208, 181] width 78 height 39
click at [234, 142] on input "****" at bounding box center [221, 147] width 35 height 17
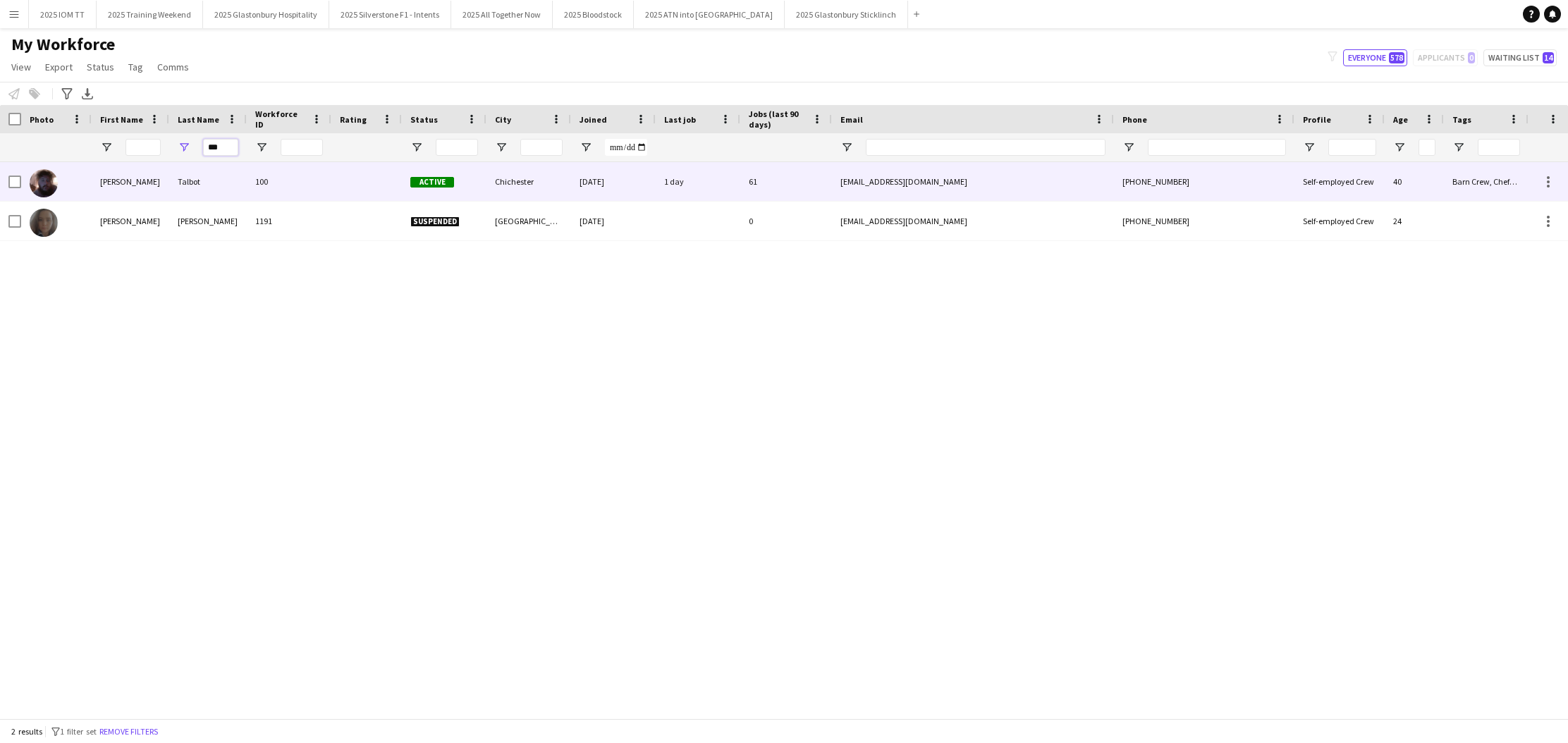
type input "***"
click at [227, 184] on div "Talbot" at bounding box center [208, 181] width 78 height 39
